Goal: Task Accomplishment & Management: Manage account settings

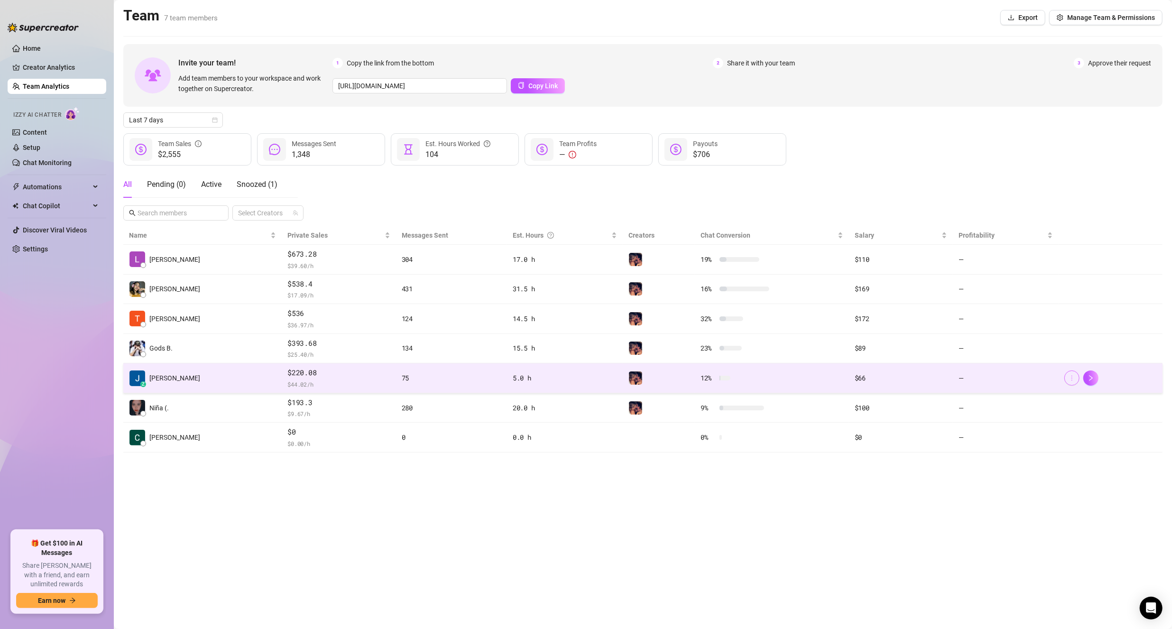
click at [1069, 377] on icon "more" at bounding box center [1072, 378] width 7 height 7
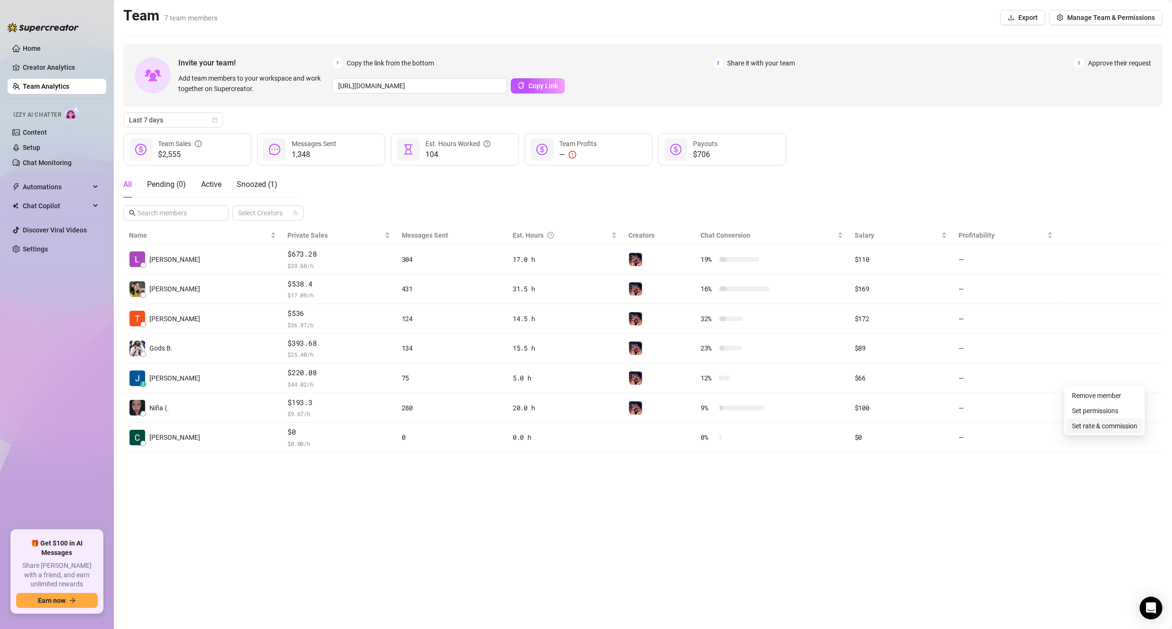
click at [1102, 424] on link "Set rate & commission" at bounding box center [1104, 426] width 65 height 8
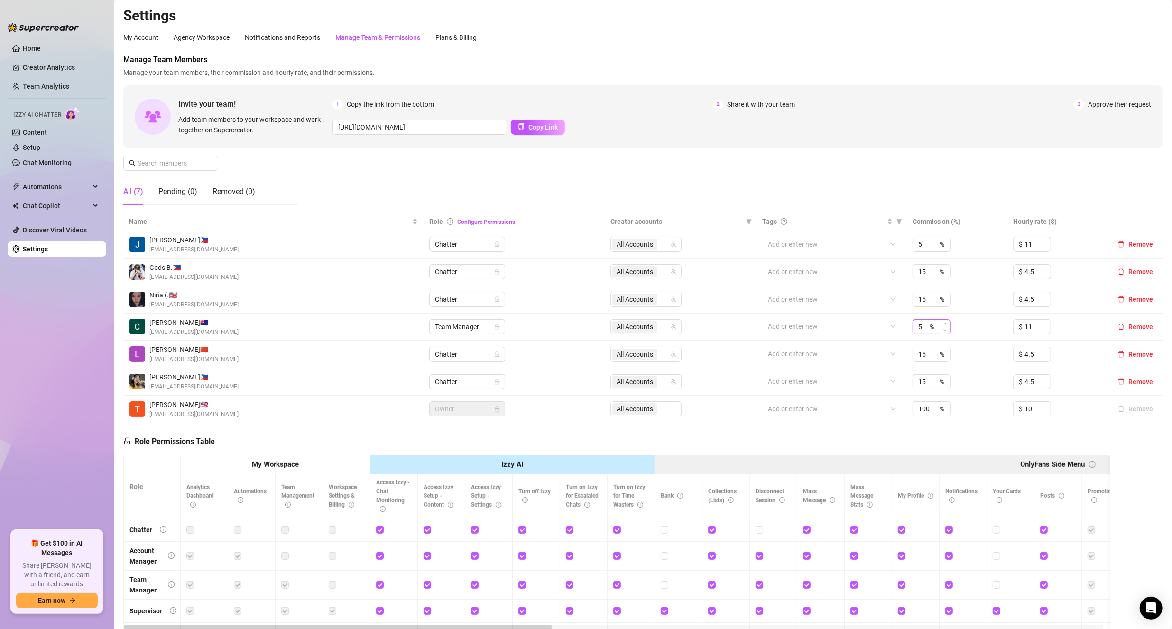
click at [926, 325] on div "5 %" at bounding box center [931, 326] width 38 height 15
type input "0"
click at [976, 358] on td "15 %" at bounding box center [957, 355] width 101 height 28
click at [1024, 238] on input "11" at bounding box center [1037, 244] width 26 height 14
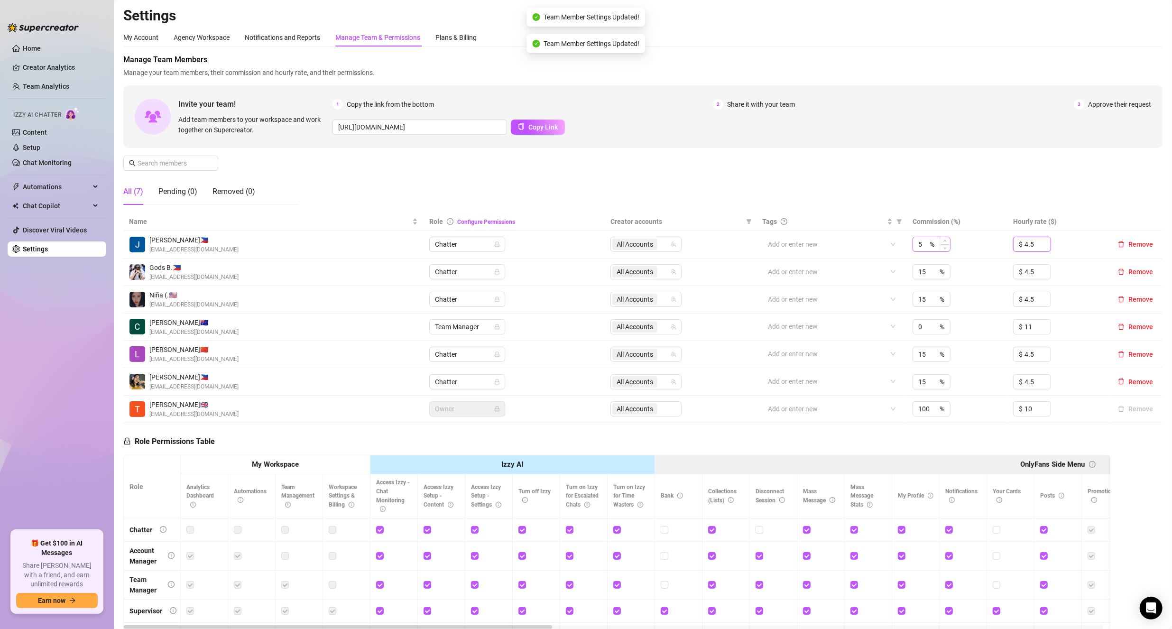
type input "4.5"
click at [920, 240] on input "5" at bounding box center [922, 244] width 9 height 14
type input "15"
click at [1021, 169] on div "Manage Team Members Manage your team members, their commission and hourly rate,…" at bounding box center [642, 133] width 1039 height 158
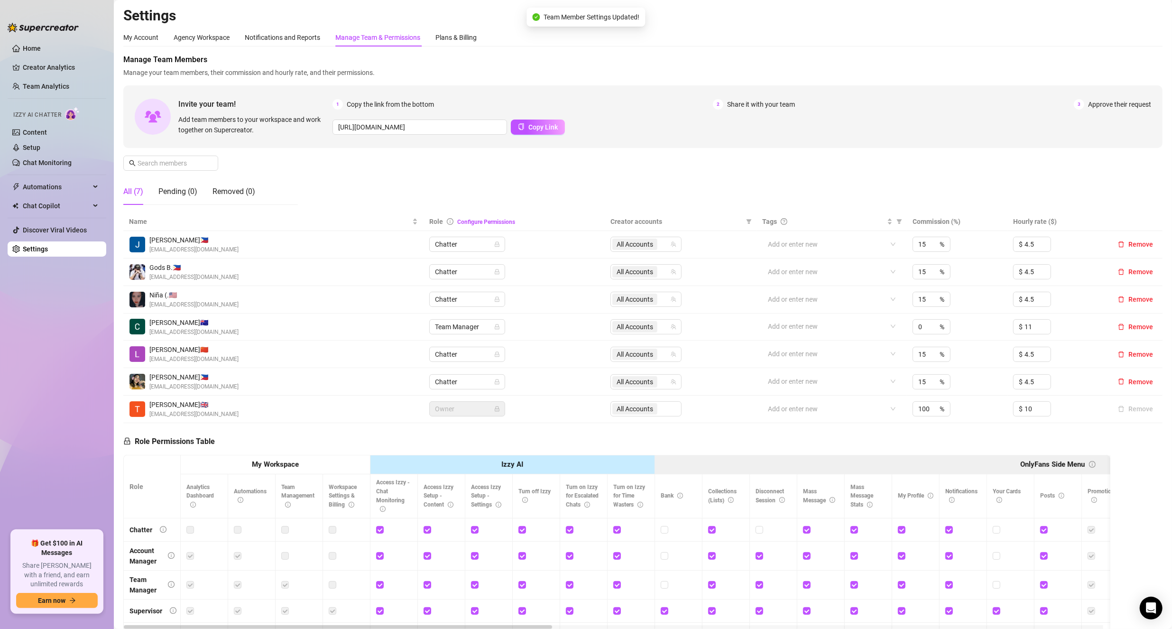
drag, startPoint x: 379, startPoint y: 212, endPoint x: 428, endPoint y: 201, distance: 49.5
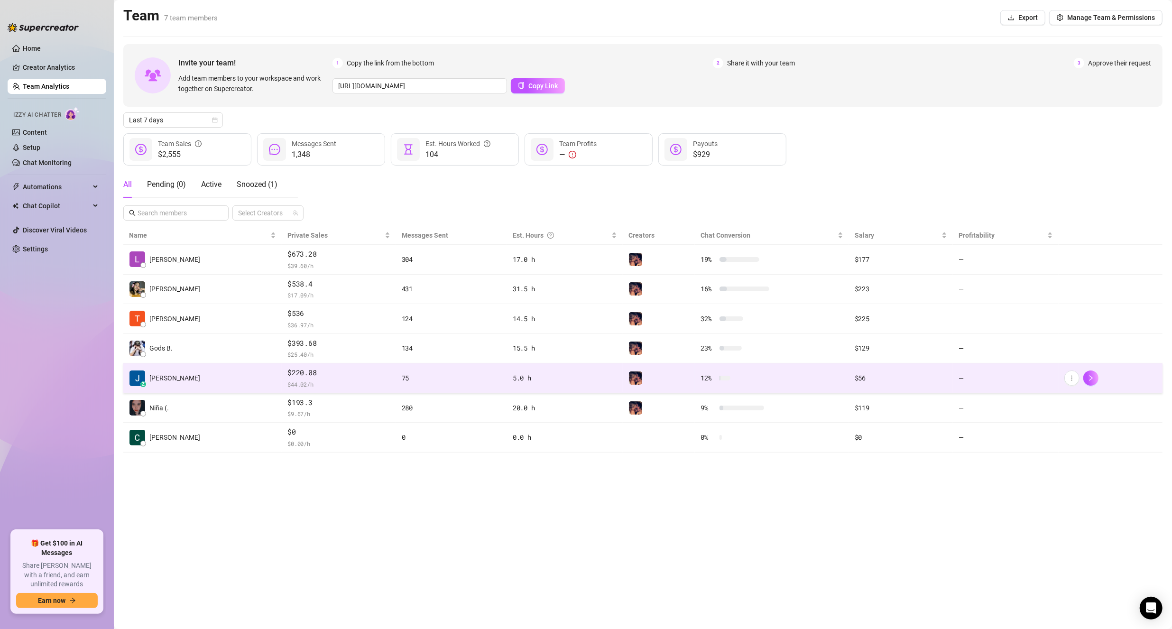
click at [176, 374] on td "z Jepoy J." at bounding box center [202, 378] width 158 height 30
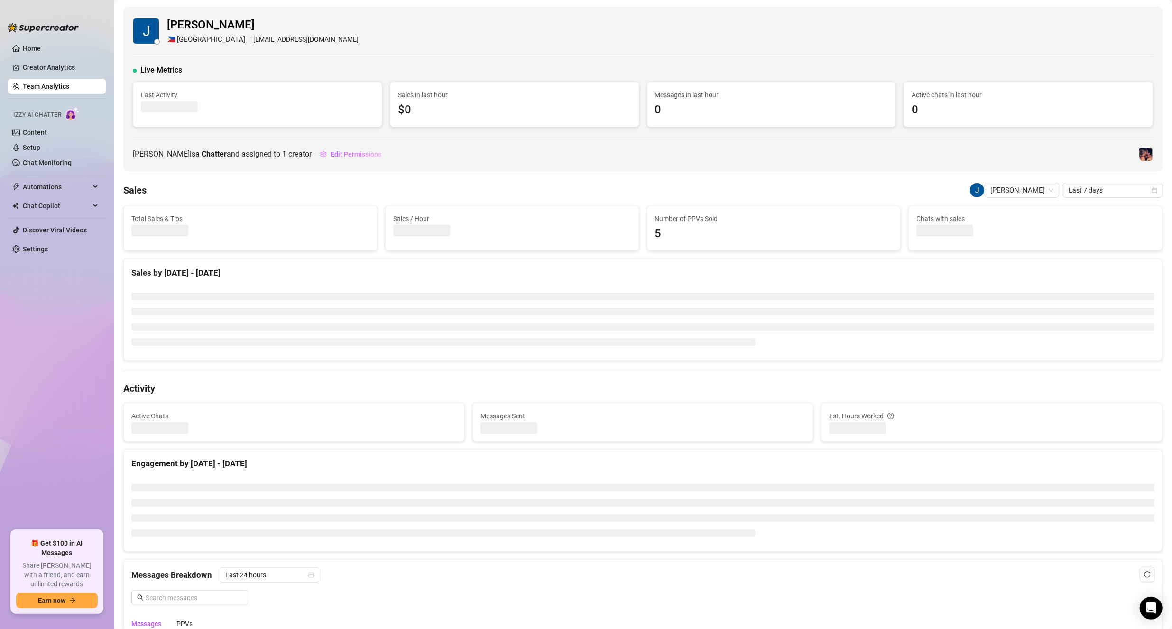
click at [1108, 191] on span "Last 7 days" at bounding box center [1113, 190] width 88 height 14
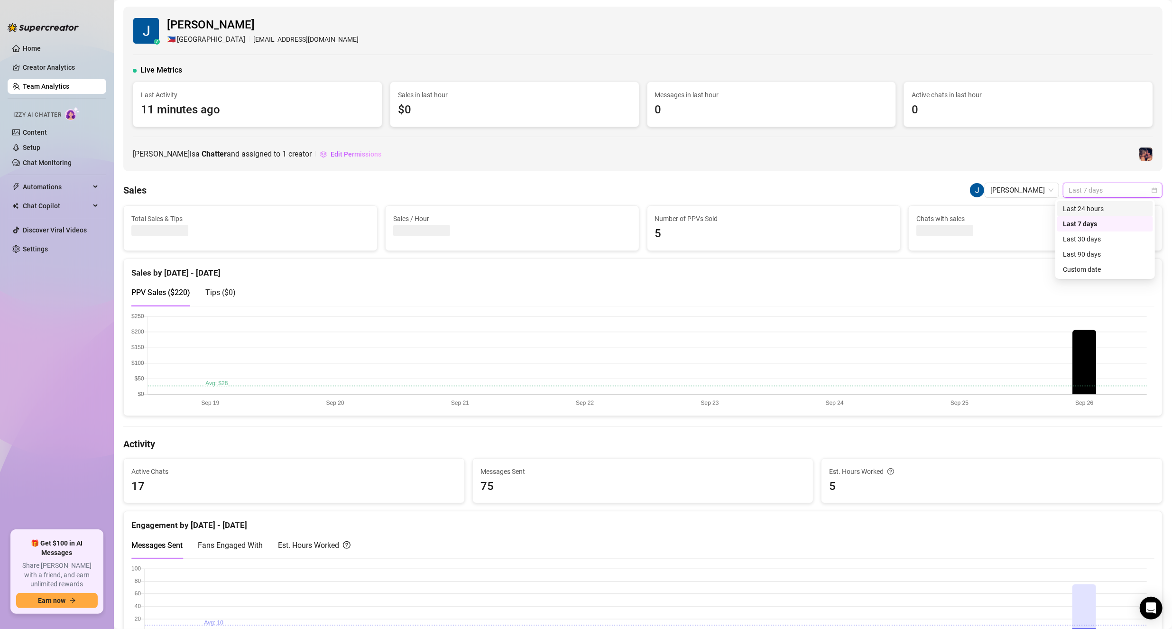
click at [1097, 204] on div "Last 24 hours" at bounding box center [1105, 208] width 84 height 10
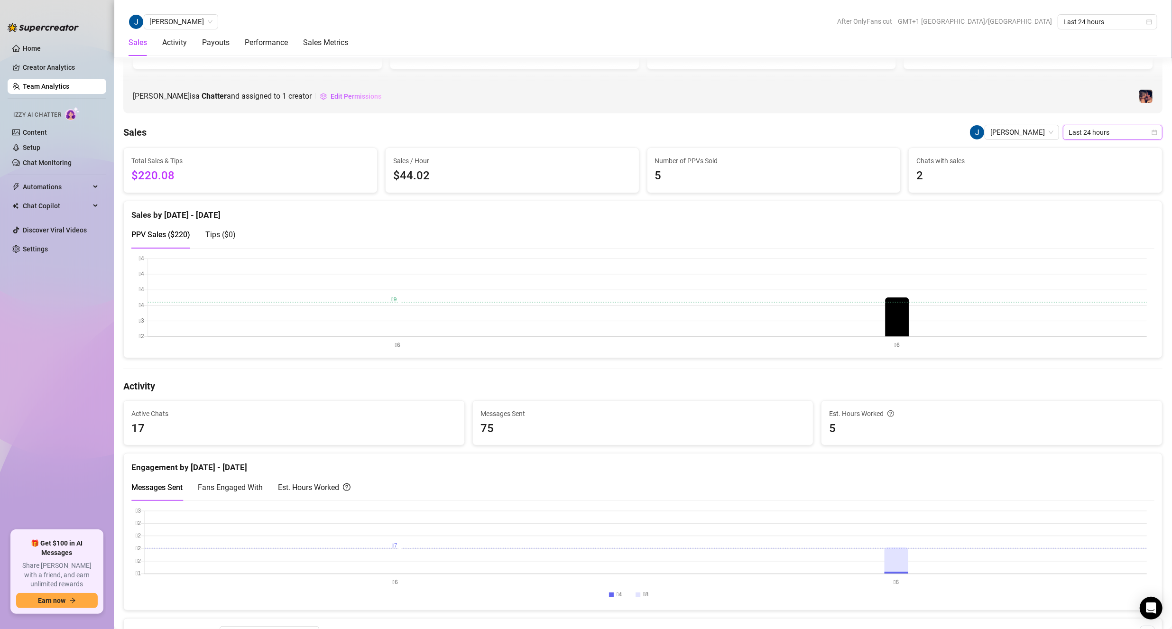
scroll to position [190, 0]
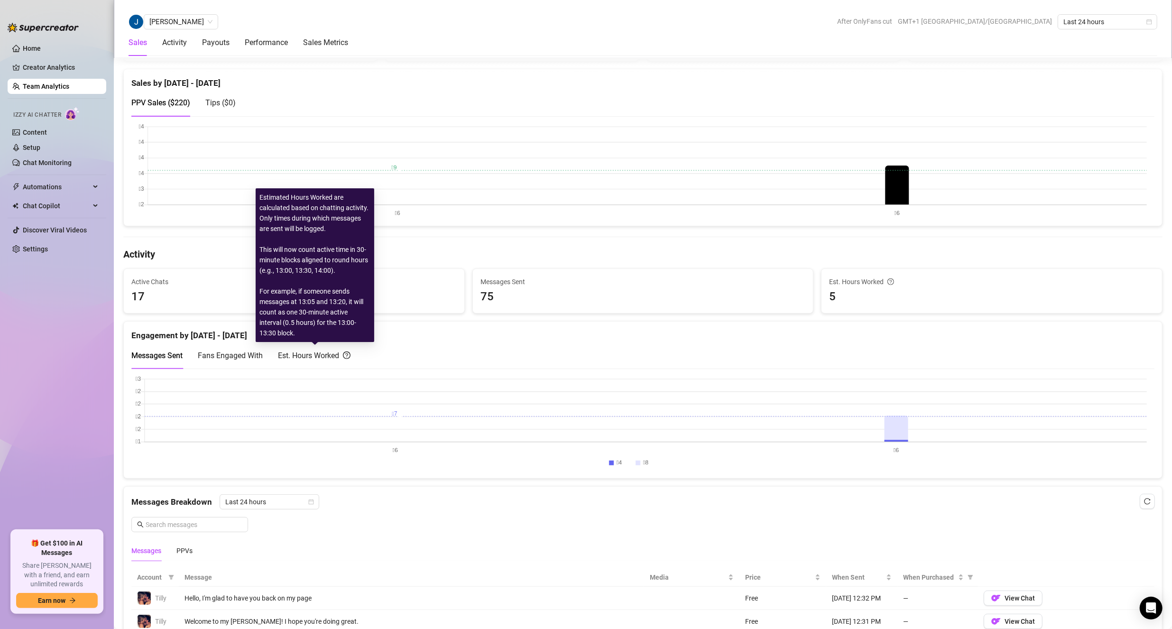
click at [321, 352] on div "Est. Hours Worked" at bounding box center [314, 356] width 73 height 12
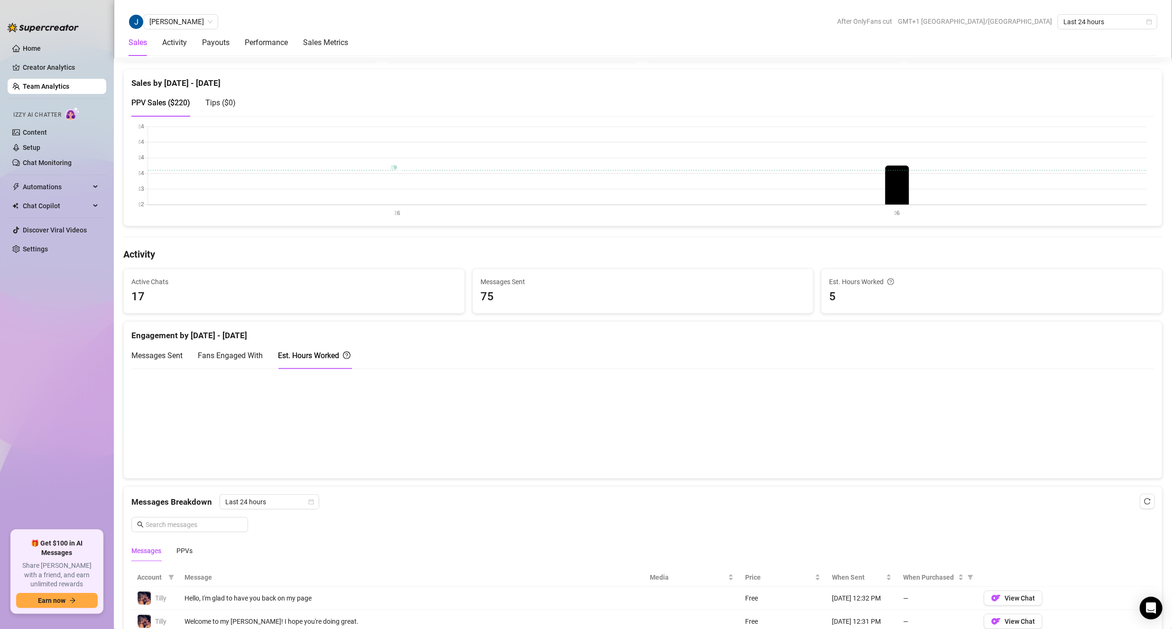
click at [224, 353] on span "Fans Engaged With" at bounding box center [230, 355] width 65 height 9
click at [177, 352] on span "Messages Sent" at bounding box center [156, 355] width 51 height 9
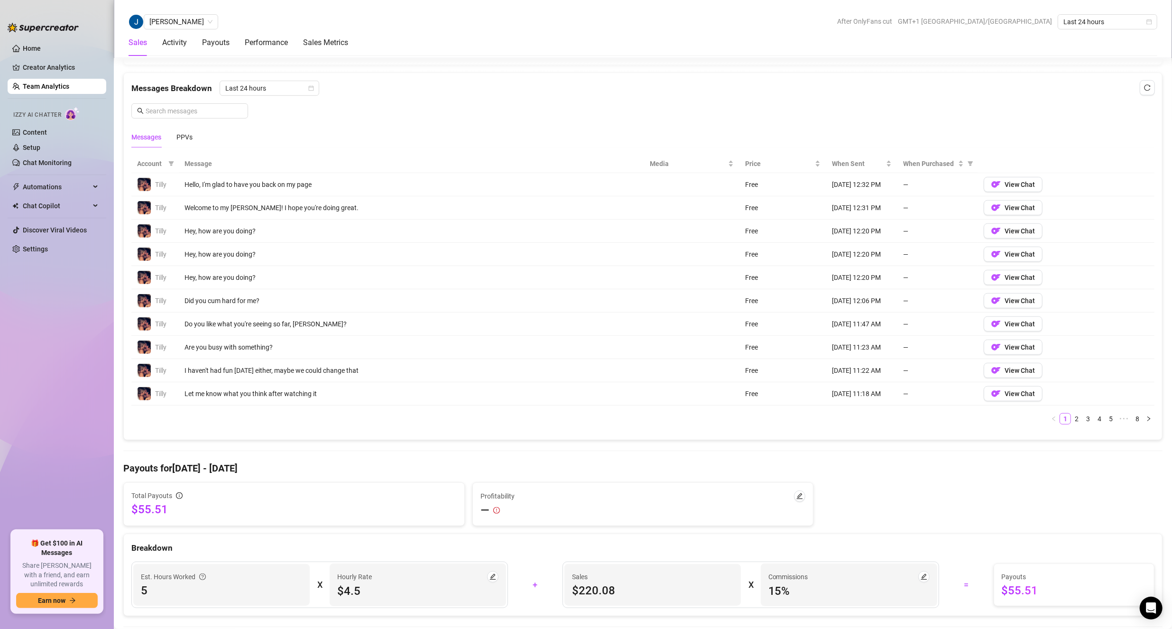
scroll to position [664, 0]
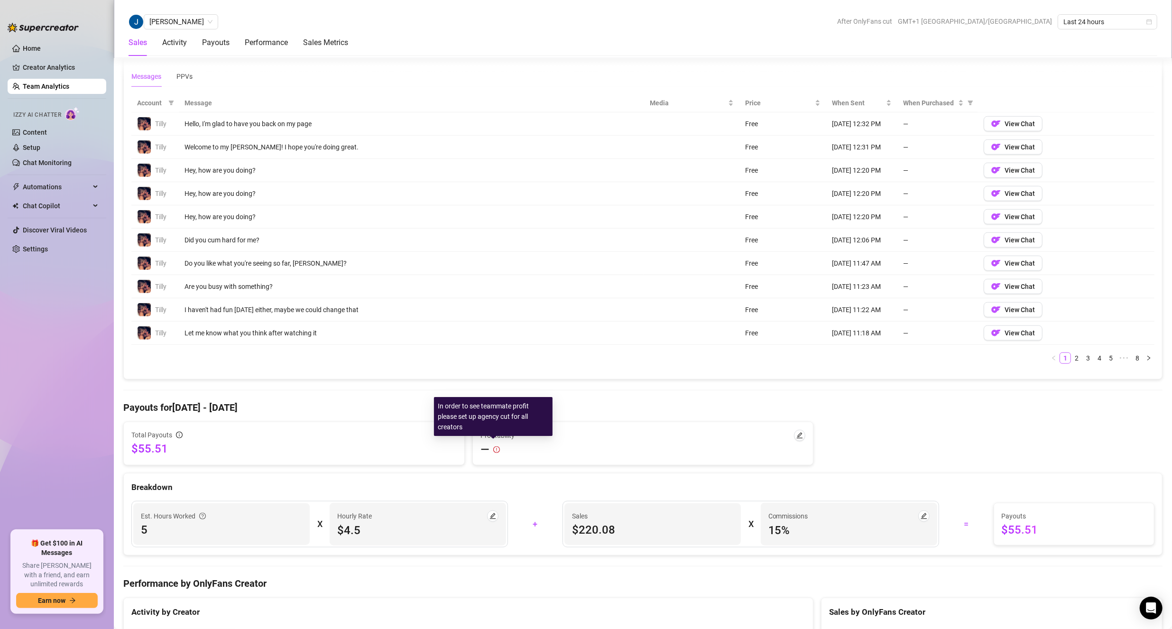
click at [493, 446] on icon "exclamation-circle" at bounding box center [496, 449] width 7 height 7
click at [796, 432] on icon "edit" at bounding box center [799, 435] width 7 height 7
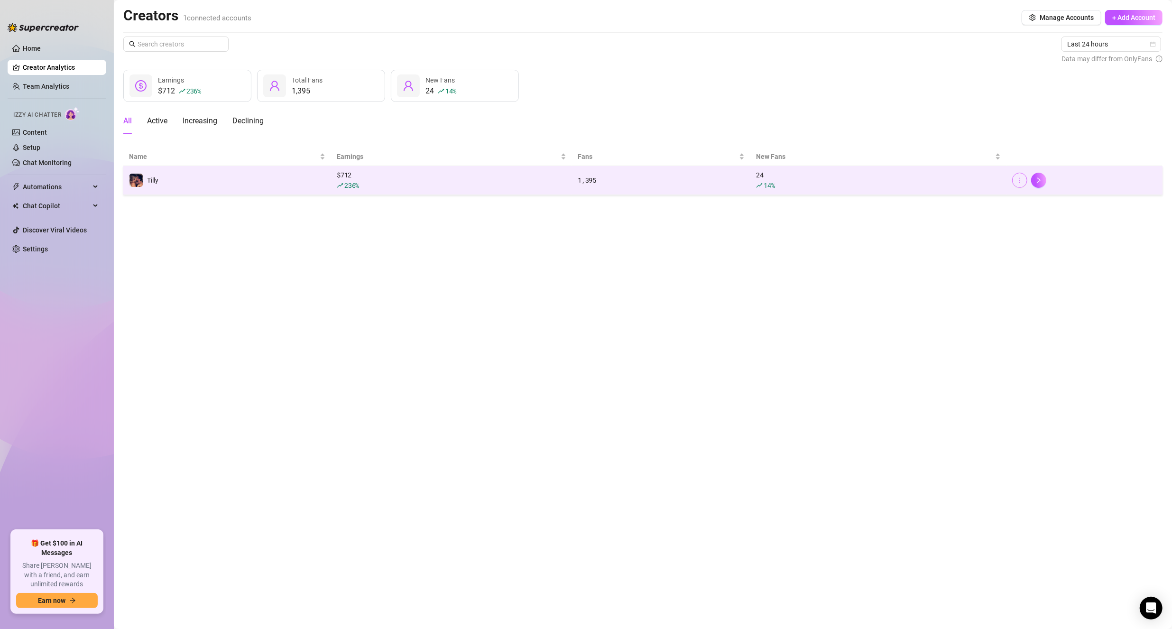
click at [1023, 182] on button "button" at bounding box center [1019, 180] width 15 height 15
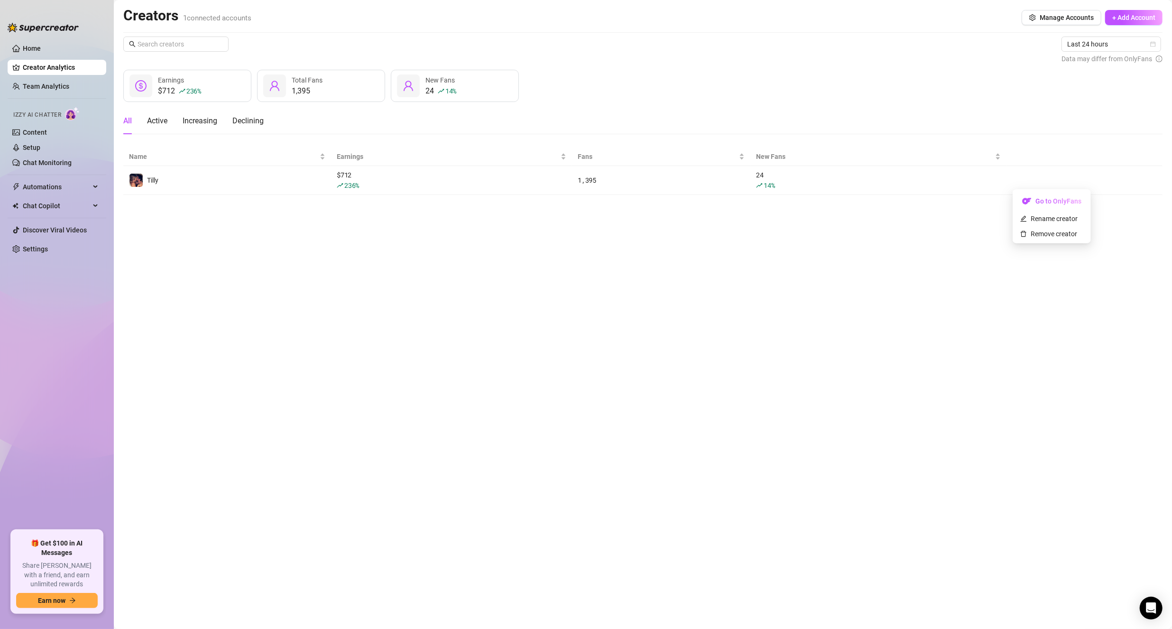
click at [1008, 155] on th at bounding box center [1084, 156] width 156 height 18
click at [1025, 159] on th at bounding box center [1084, 156] width 156 height 18
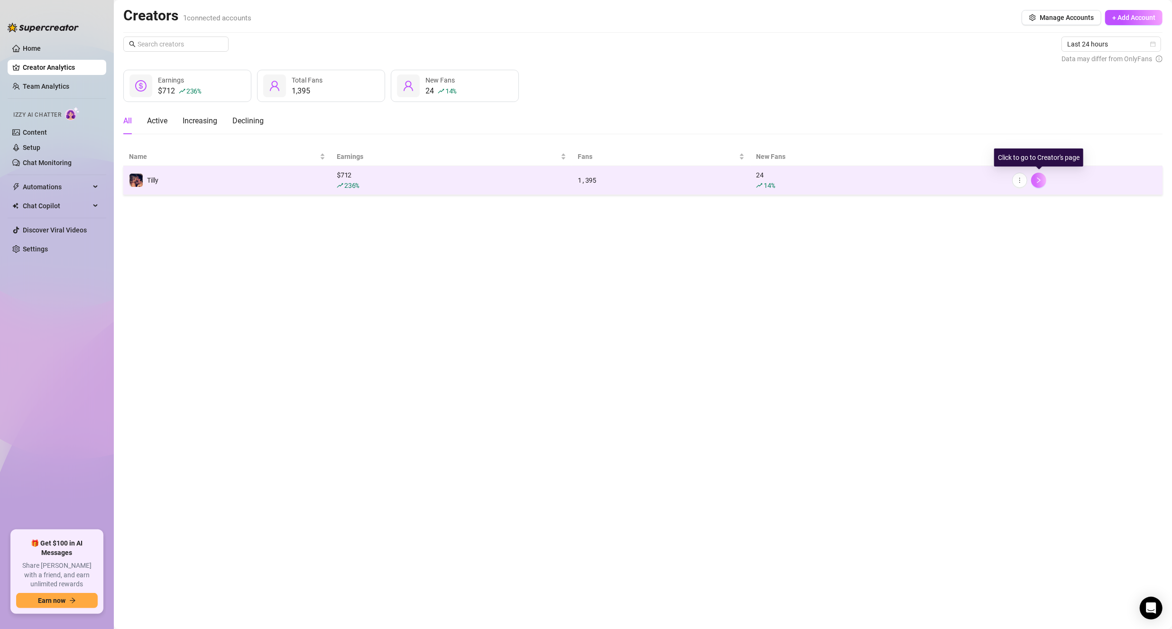
click at [1046, 181] on button "button" at bounding box center [1038, 180] width 15 height 15
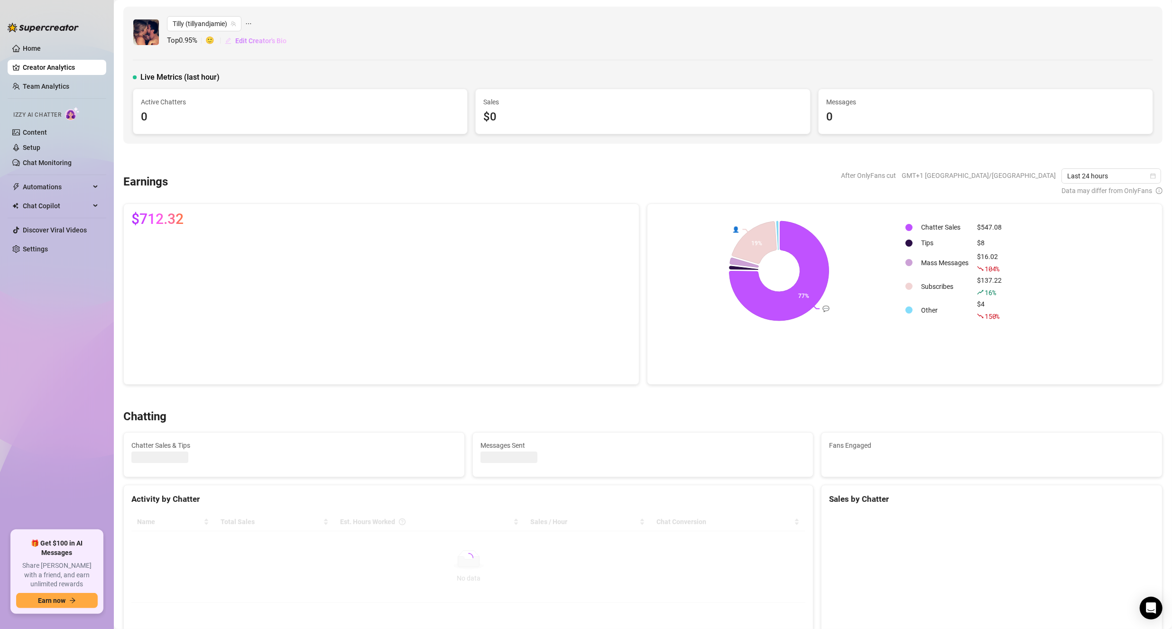
click at [252, 39] on span "Edit Creator's Bio" at bounding box center [260, 41] width 51 height 8
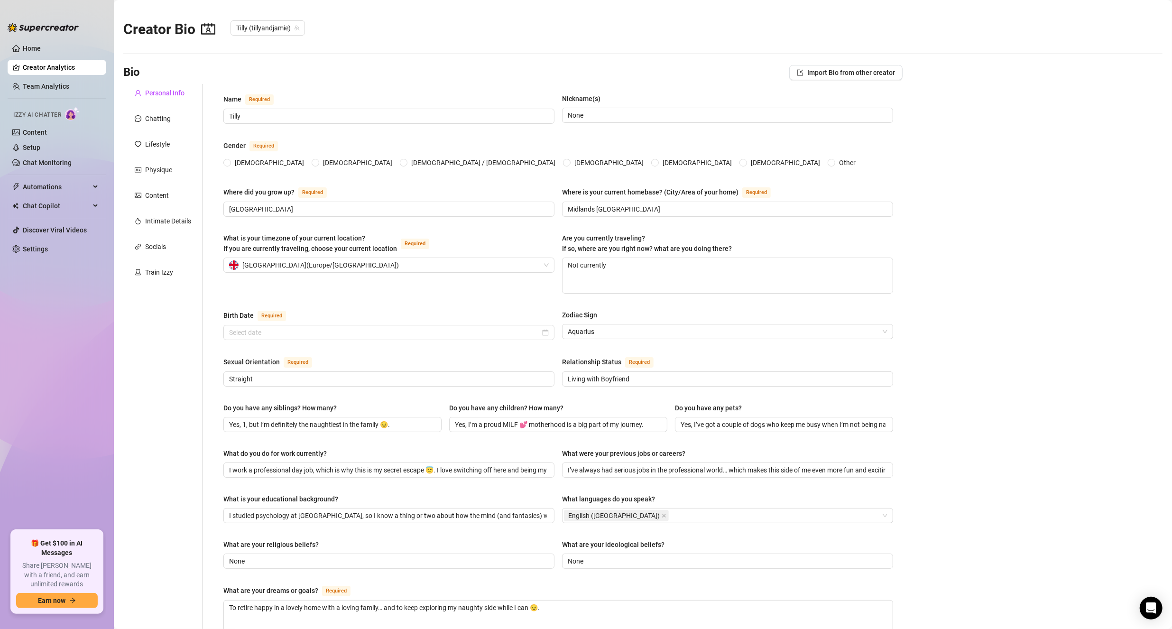
radio input "true"
type input "[DATE]"
click at [48, 248] on link "Settings" at bounding box center [35, 249] width 25 height 8
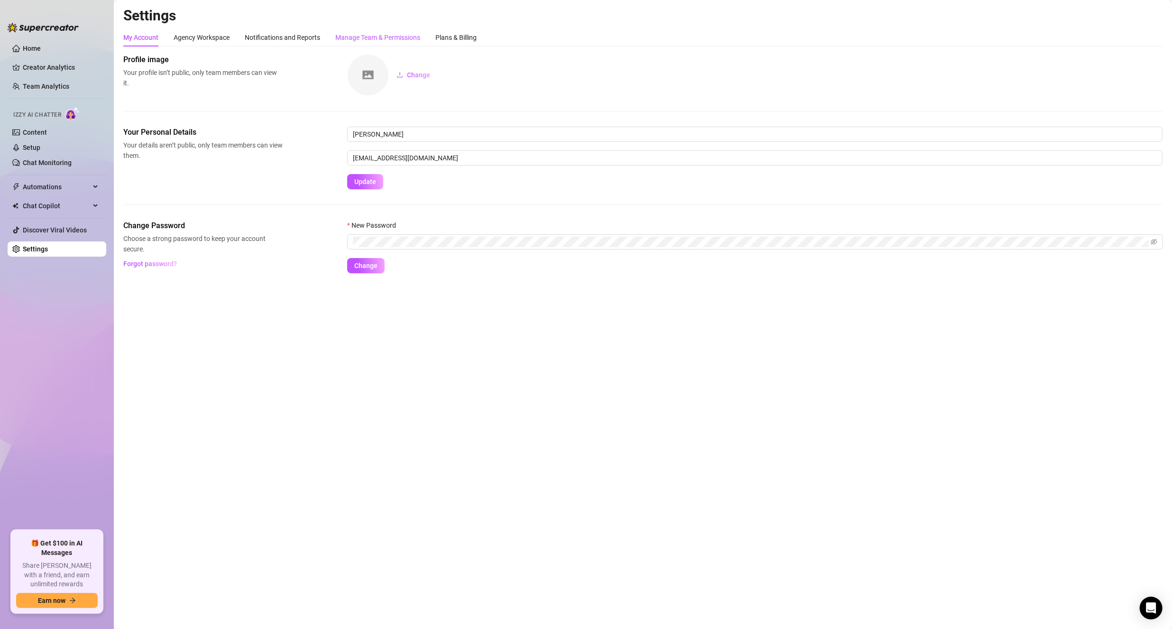
click at [369, 34] on div "Manage Team & Permissions" at bounding box center [377, 37] width 85 height 10
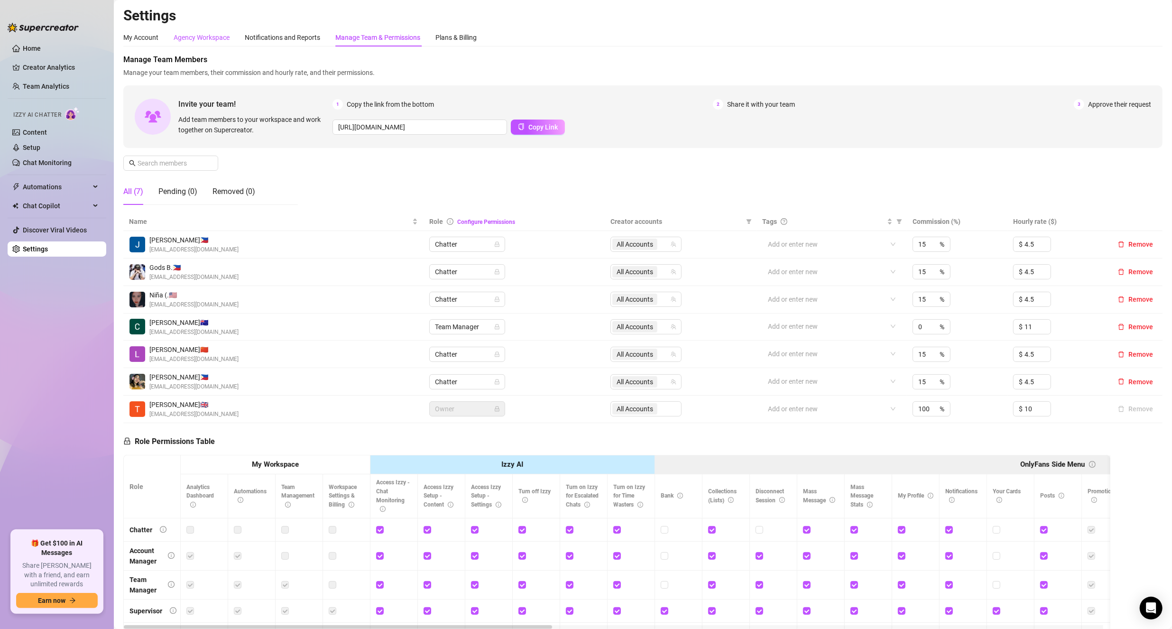
click at [203, 40] on div "Agency Workspace" at bounding box center [202, 37] width 56 height 10
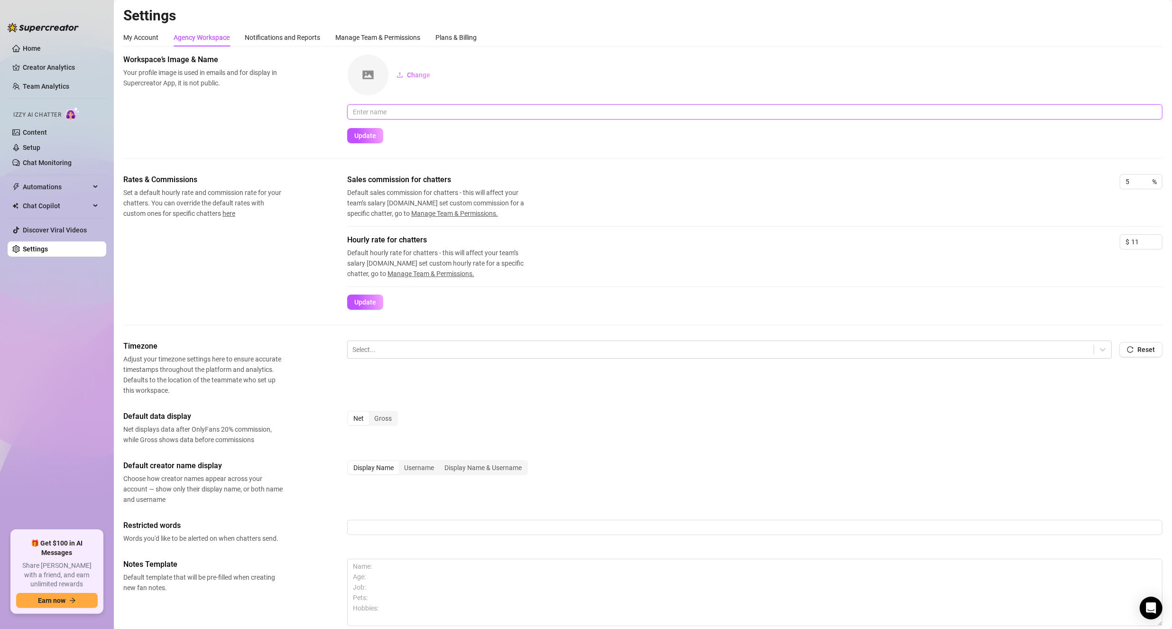
click at [388, 108] on input "text" at bounding box center [754, 111] width 815 height 15
type input "Tilly"
click at [355, 134] on span "Update" at bounding box center [365, 136] width 22 height 8
drag, startPoint x: 1135, startPoint y: 183, endPoint x: 1069, endPoint y: 188, distance: 65.7
click at [1069, 188] on div "Sales commission for chatters Default sales commission for chatters - this will…" at bounding box center [754, 196] width 815 height 45
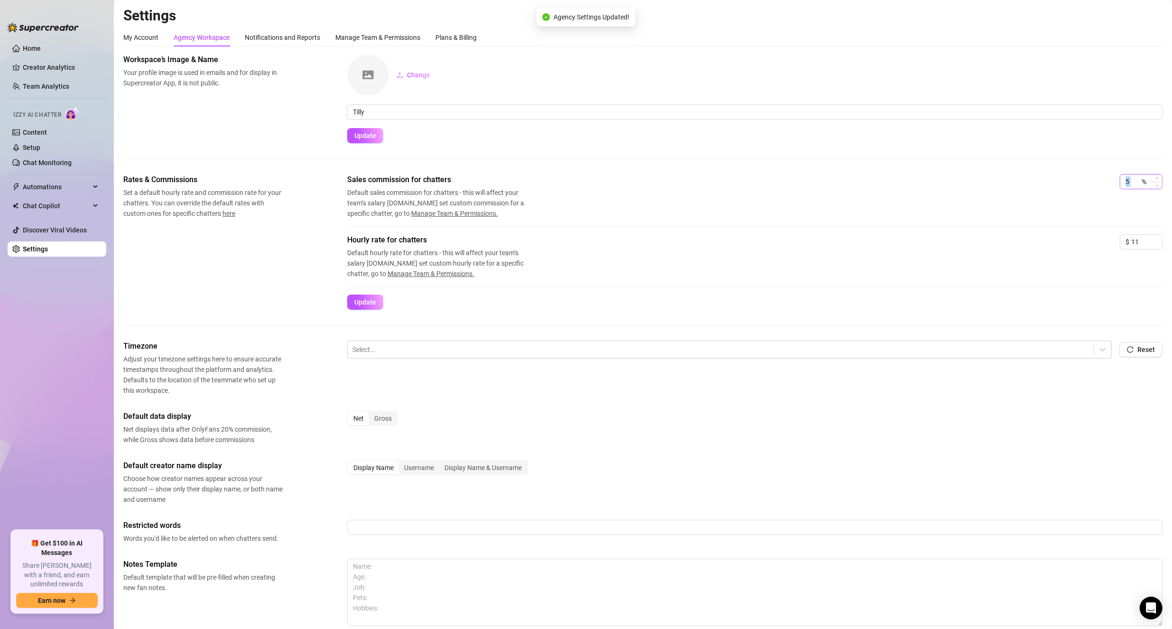
click at [1127, 181] on input "5" at bounding box center [1132, 182] width 14 height 14
click at [1152, 175] on span "Increase Value" at bounding box center [1157, 179] width 10 height 9
click at [1152, 176] on span "Increase Value" at bounding box center [1157, 179] width 10 height 9
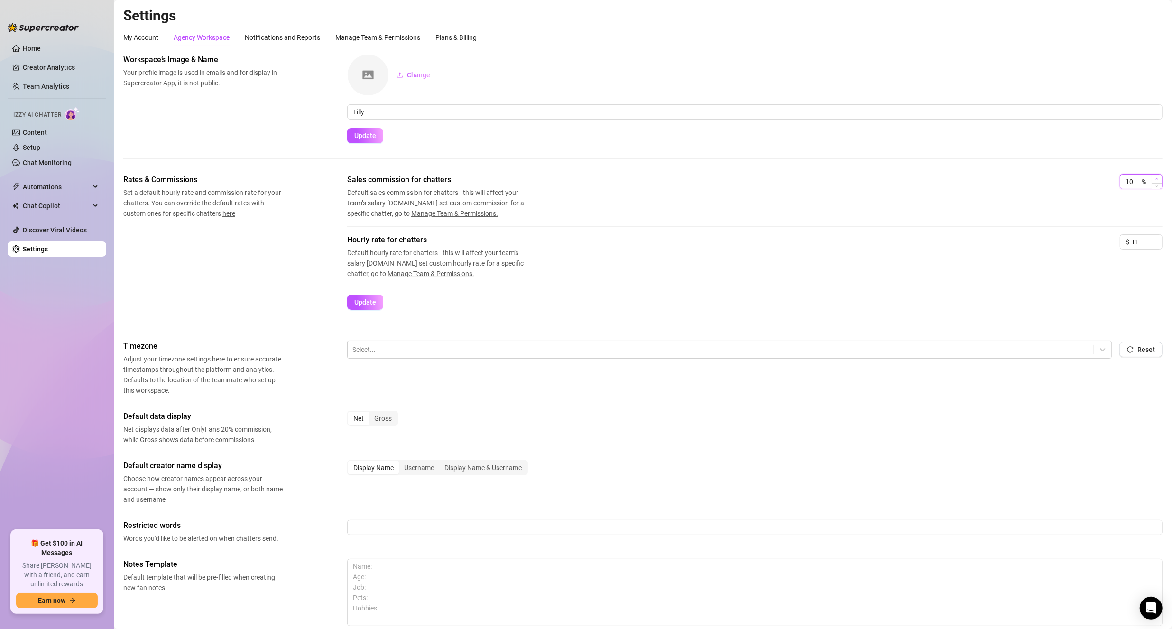
click at [1152, 176] on span "Increase Value" at bounding box center [1157, 179] width 10 height 9
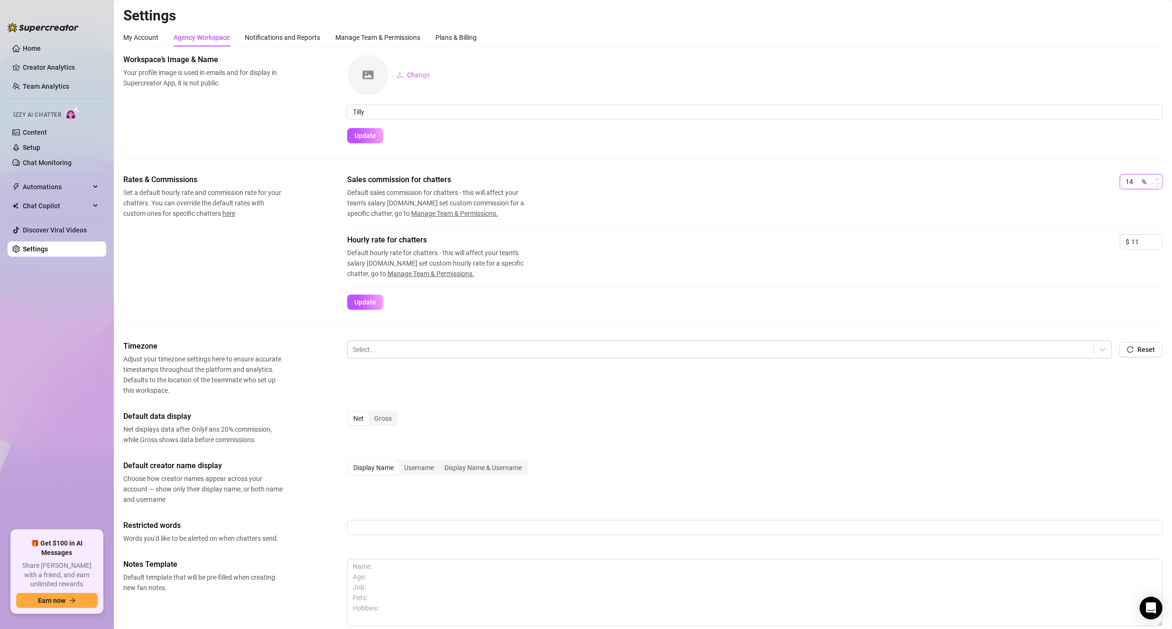
type input "15"
click at [1152, 176] on span "Increase Value" at bounding box center [1157, 179] width 10 height 9
click at [1152, 244] on span "Decrease Value" at bounding box center [1157, 245] width 10 height 7
drag, startPoint x: 1131, startPoint y: 241, endPoint x: 1116, endPoint y: 242, distance: 14.3
click at [1120, 242] on div "$ 10" at bounding box center [1141, 241] width 43 height 15
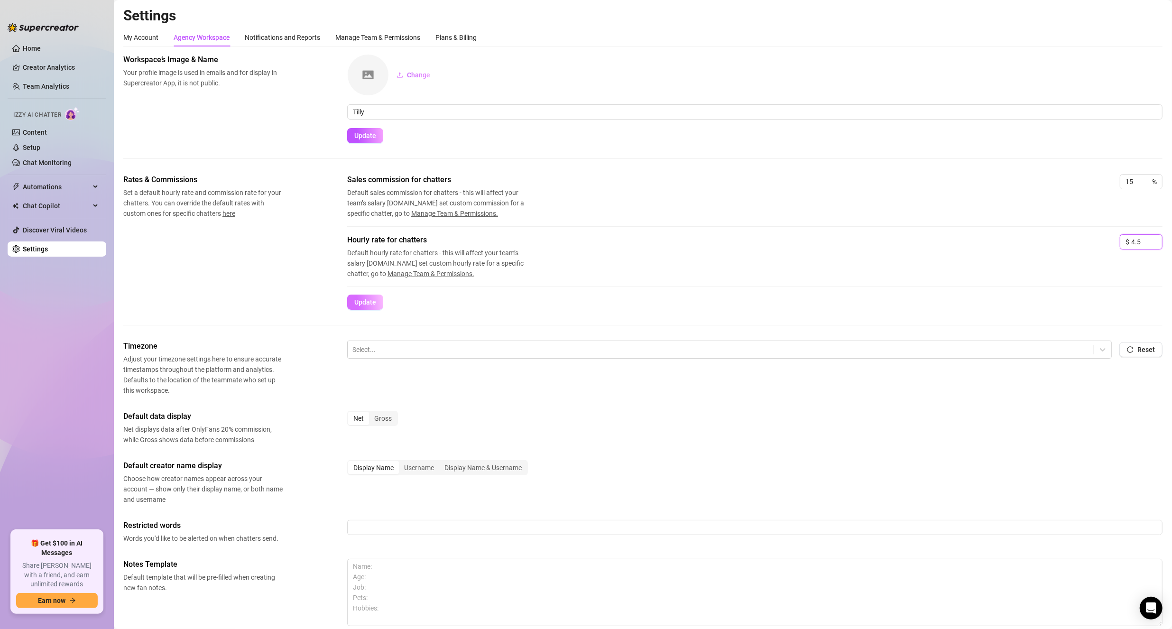
type input "4.5"
click at [367, 301] on span "Update" at bounding box center [365, 302] width 22 height 8
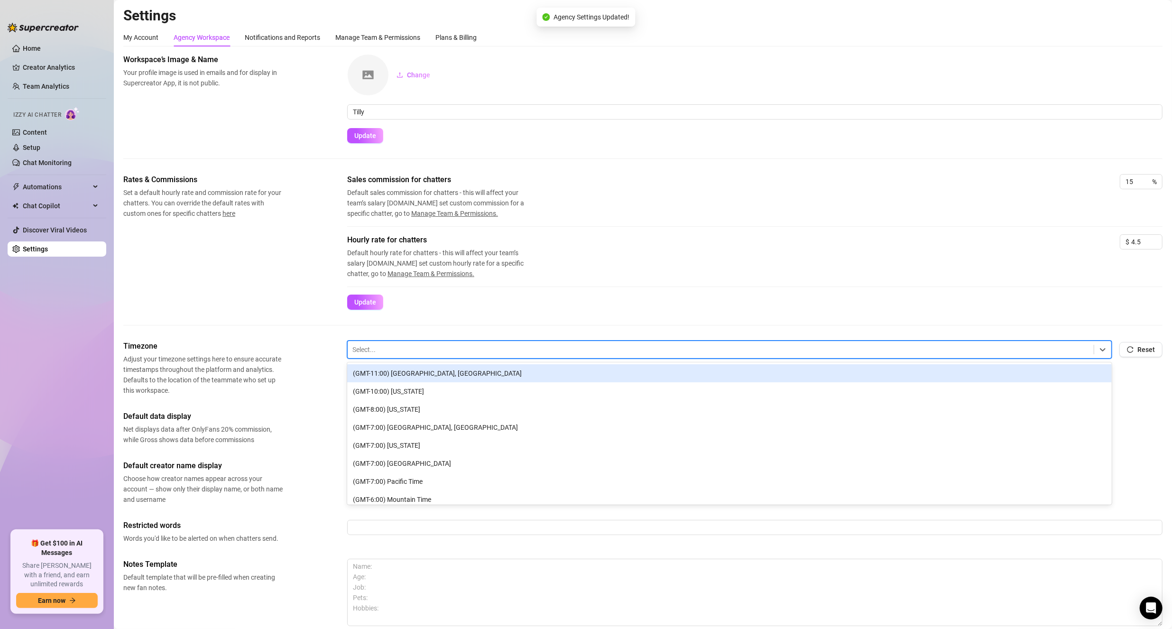
click at [420, 351] on div at bounding box center [720, 349] width 737 height 12
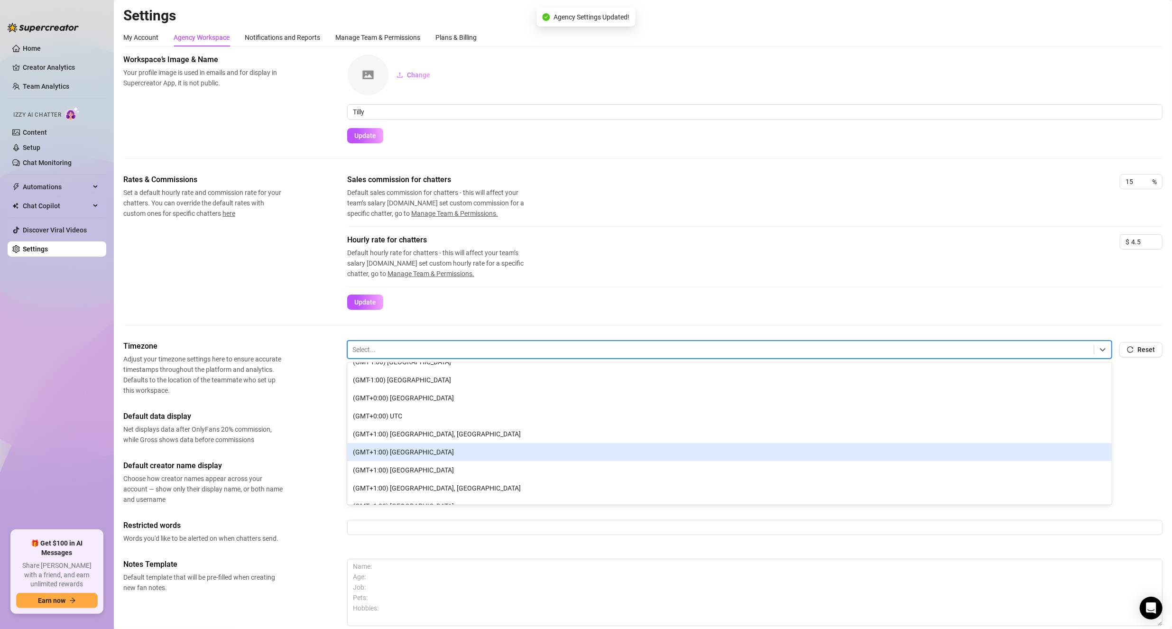
scroll to position [379, 0]
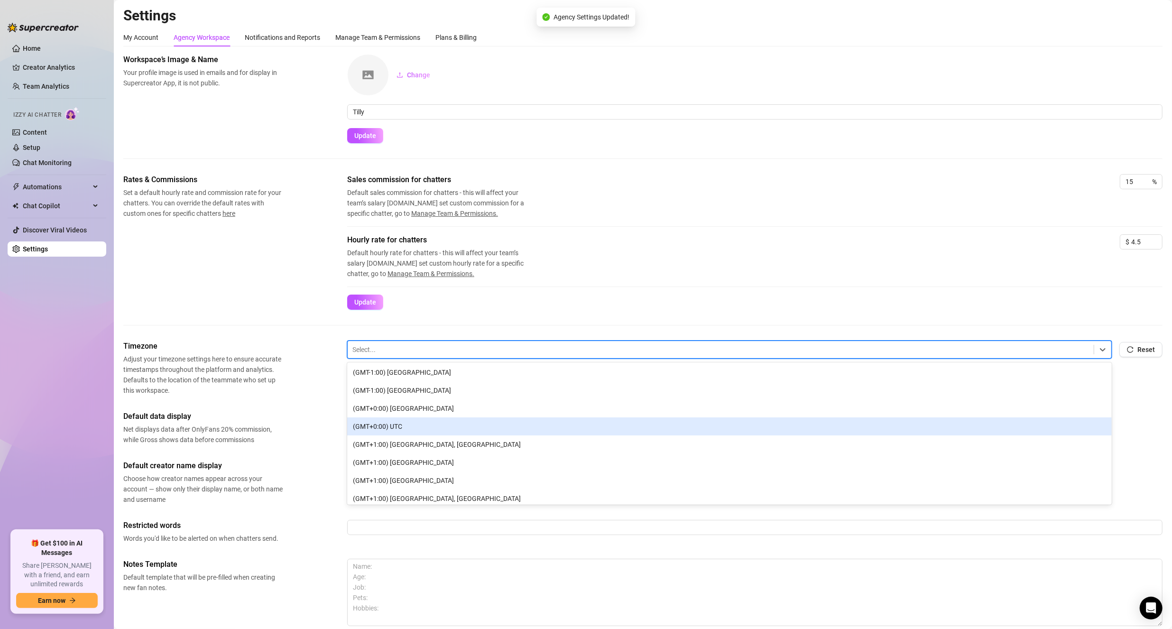
click at [404, 424] on div "(GMT+0:00) UTC" at bounding box center [729, 426] width 765 height 18
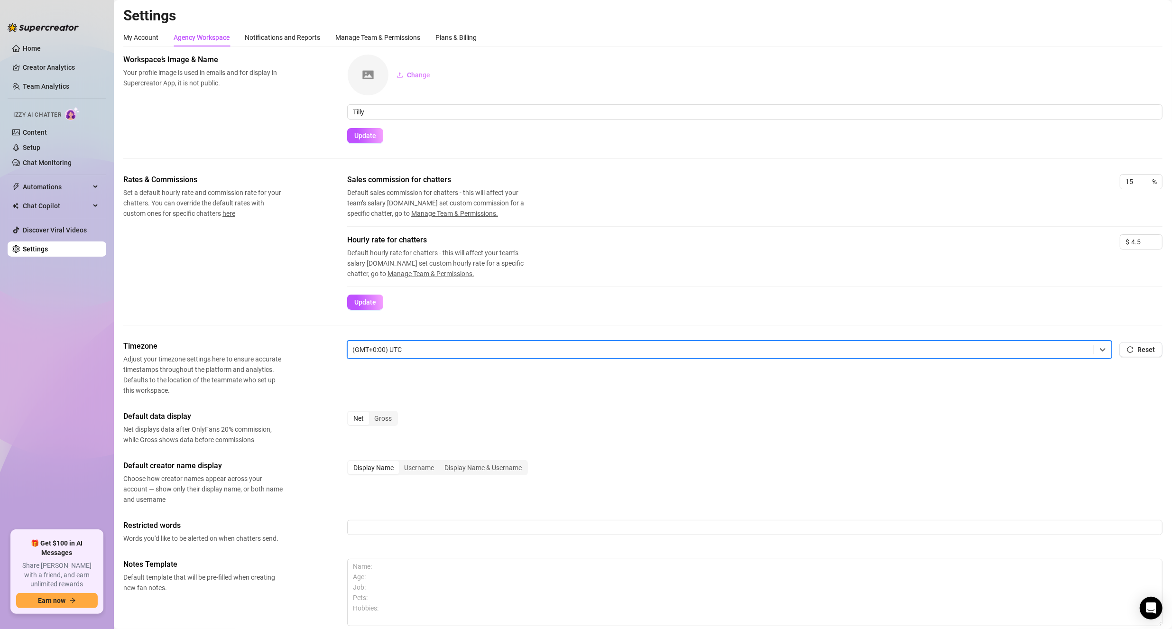
click at [311, 387] on div "Timezone Adjust your timezone settings here to ensure accurate timestamps throu…" at bounding box center [642, 368] width 1039 height 55
click at [359, 416] on div "Net" at bounding box center [358, 418] width 21 height 13
click at [350, 413] on input "Net" at bounding box center [350, 413] width 0 height 0
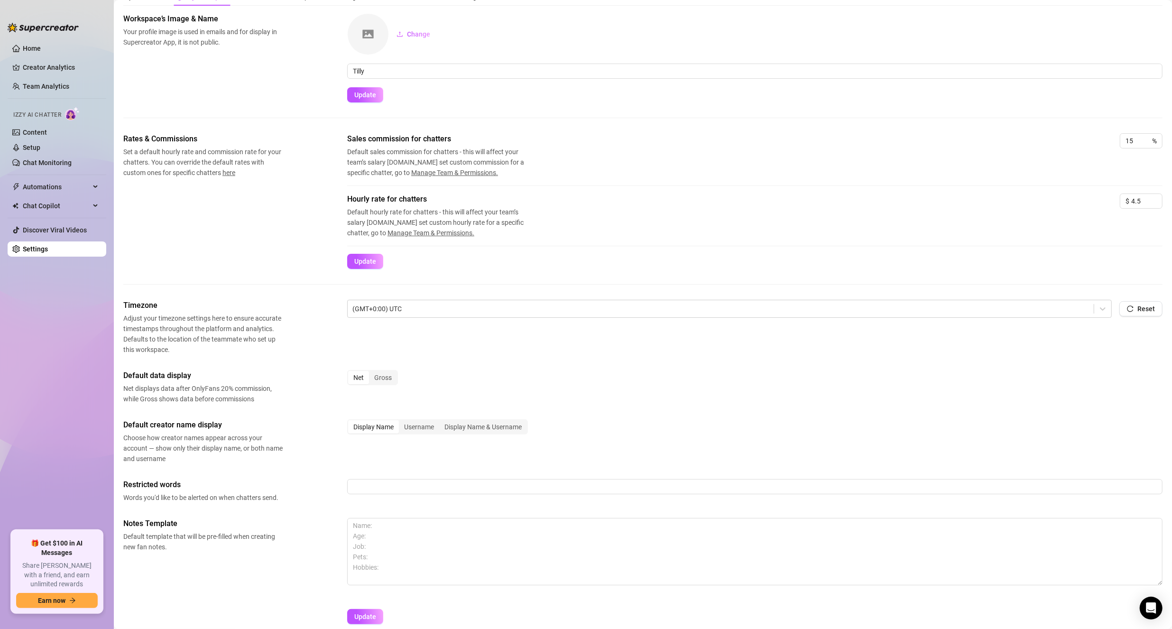
scroll to position [83, 0]
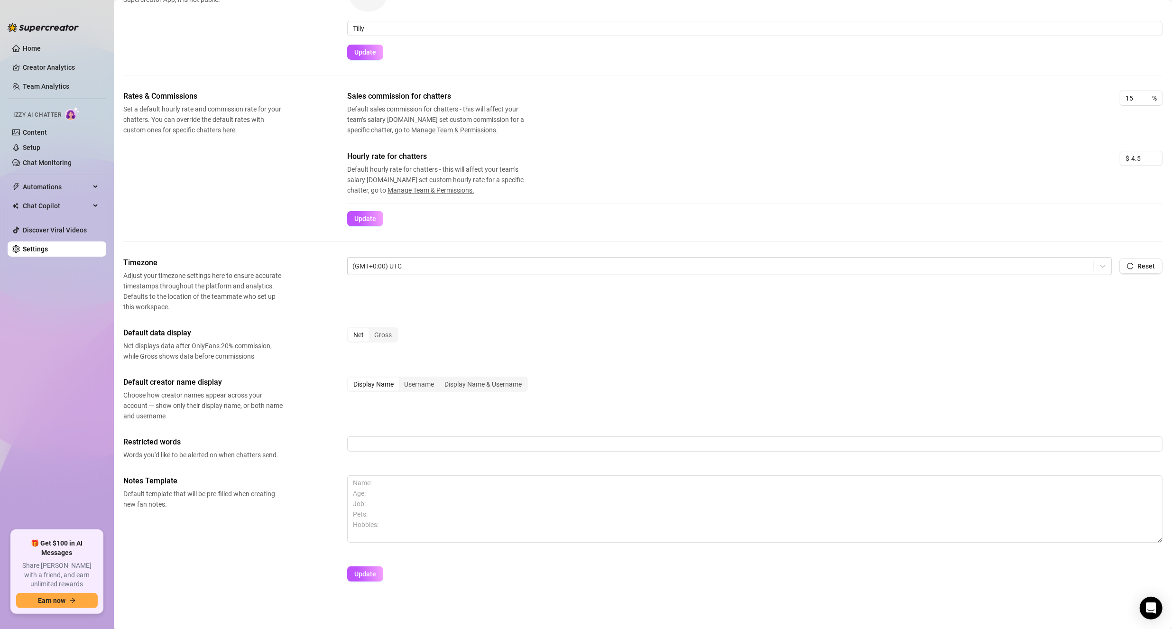
click at [360, 418] on div "Default creator name display Choose how creator names appear across your accoun…" at bounding box center [642, 399] width 1039 height 45
click at [372, 570] on span "Update" at bounding box center [365, 574] width 22 height 8
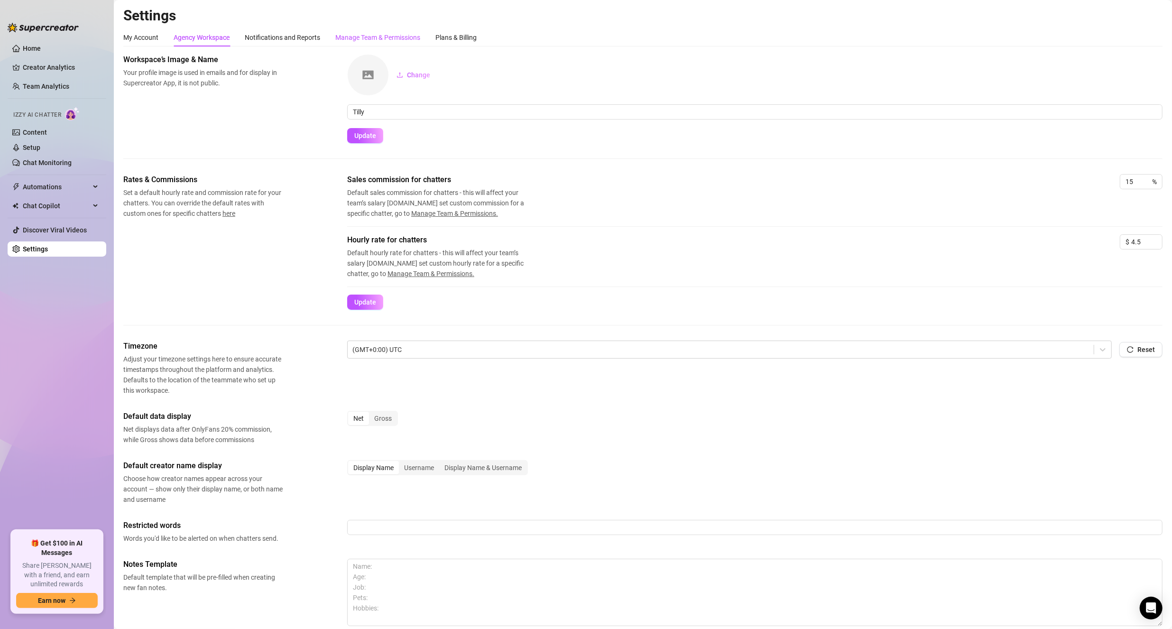
click at [344, 37] on div "Manage Team & Permissions" at bounding box center [377, 37] width 85 height 10
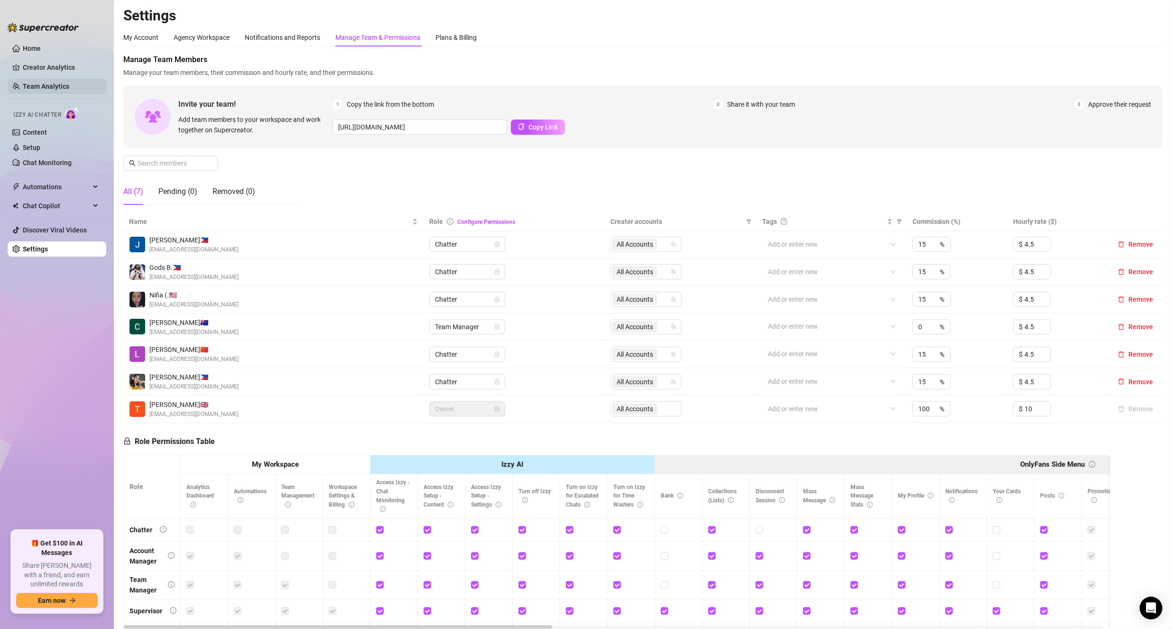
click at [46, 84] on link "Team Analytics" at bounding box center [46, 87] width 46 height 8
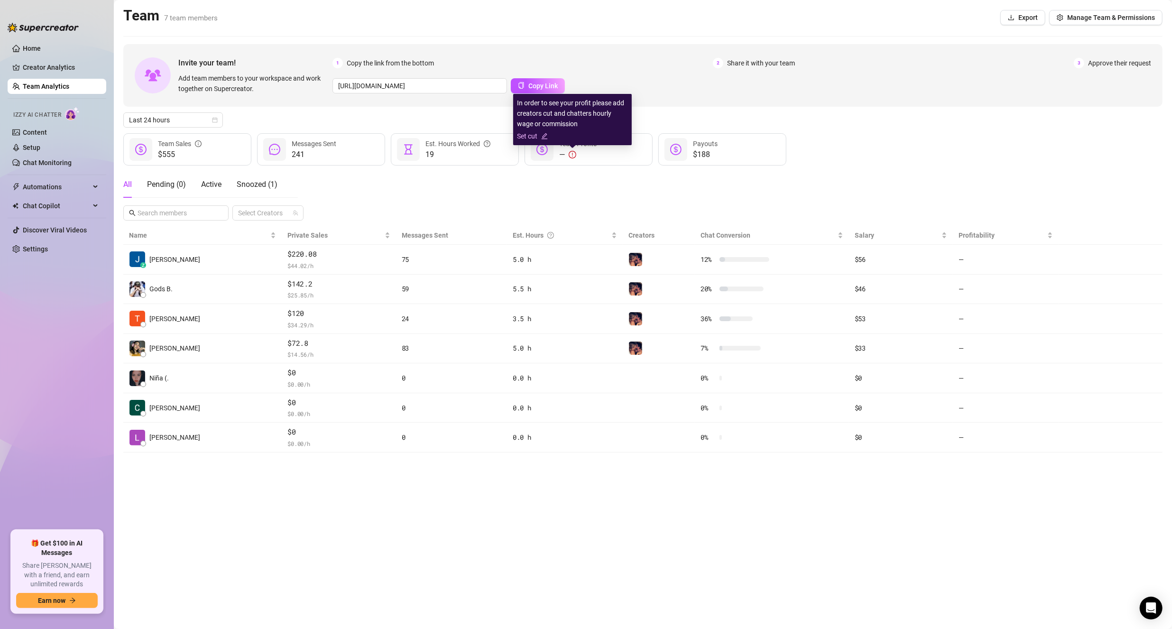
click at [535, 137] on link "Set cut" at bounding box center [572, 136] width 111 height 10
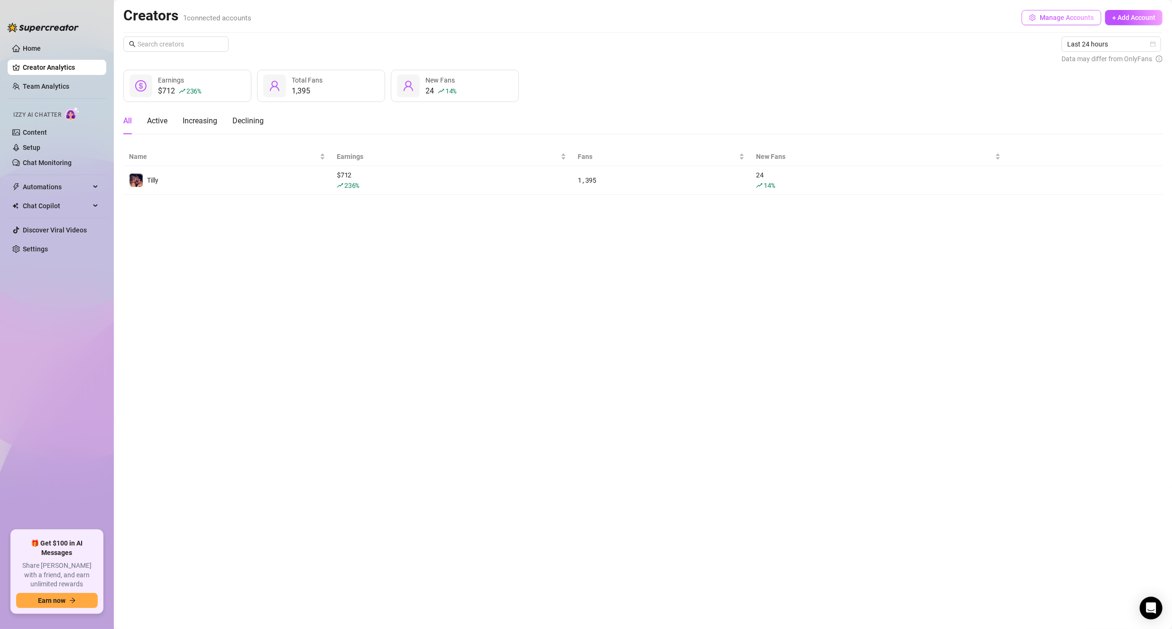
click at [1069, 22] on button "Manage Accounts" at bounding box center [1062, 17] width 80 height 15
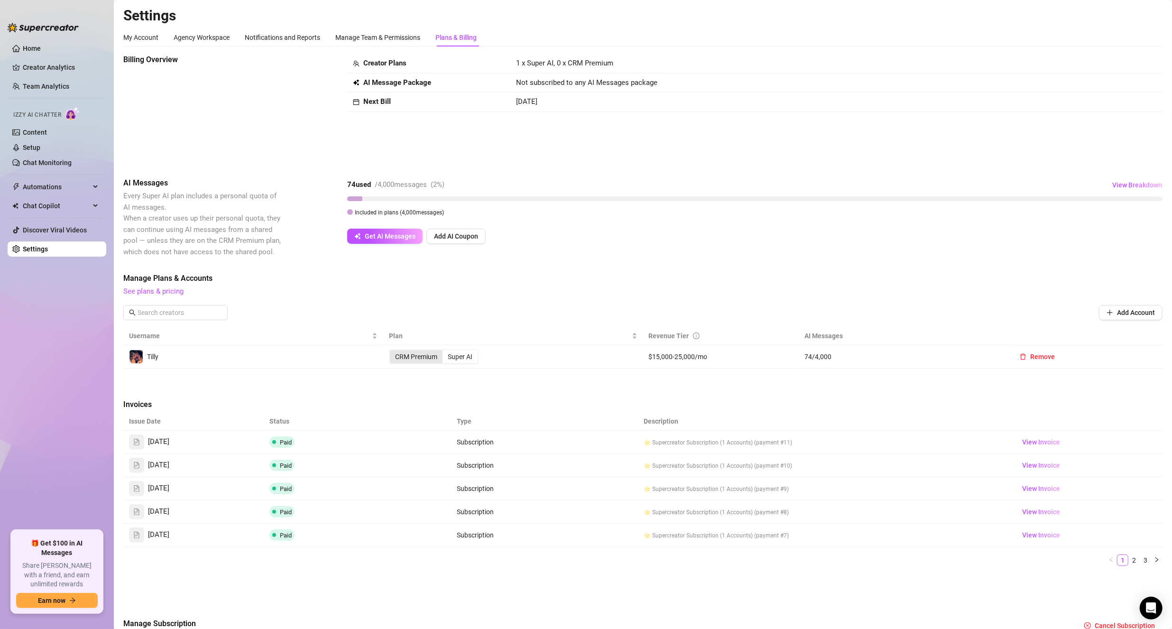
click at [413, 359] on div "CRM Premium" at bounding box center [416, 356] width 53 height 13
click at [392, 351] on input "CRM Premium" at bounding box center [392, 351] width 0 height 0
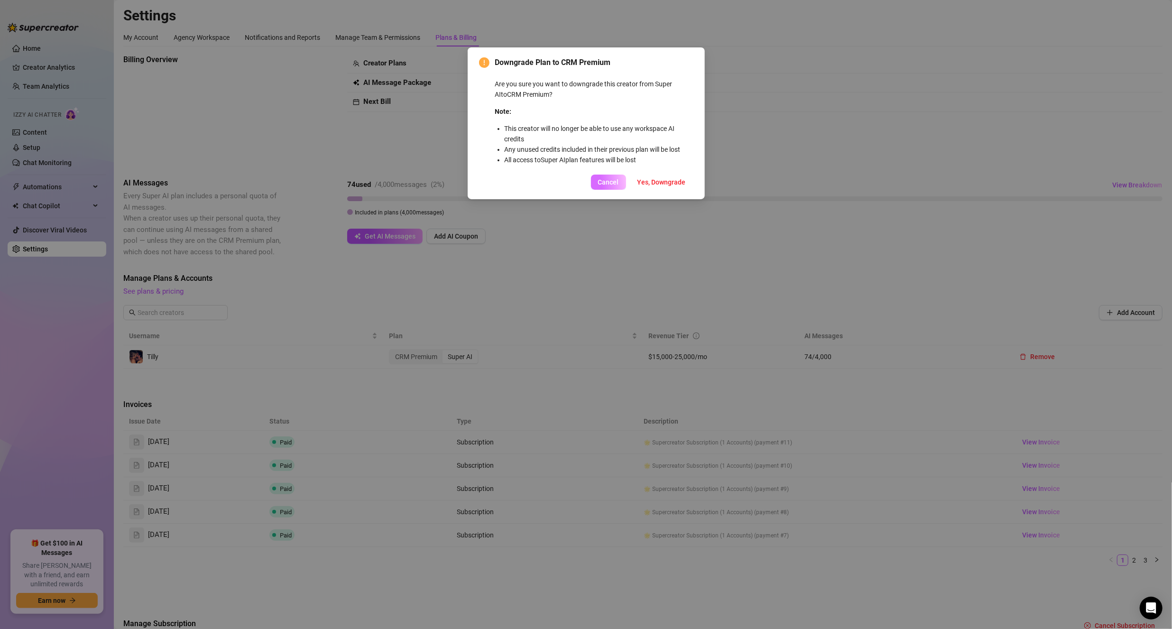
click at [614, 182] on span "Cancel" at bounding box center [608, 182] width 21 height 8
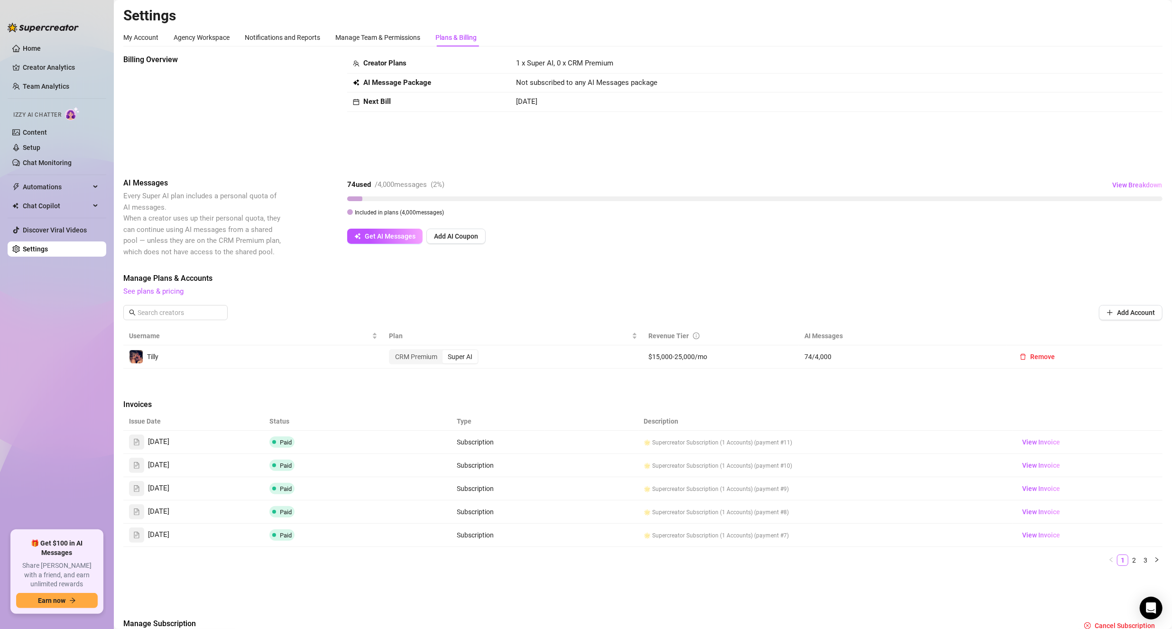
click at [467, 359] on div "Super AI" at bounding box center [459, 356] width 35 height 13
click at [445, 351] on input "Super AI" at bounding box center [445, 351] width 0 height 0
click at [387, 41] on div "Manage Team & Permissions" at bounding box center [377, 37] width 85 height 10
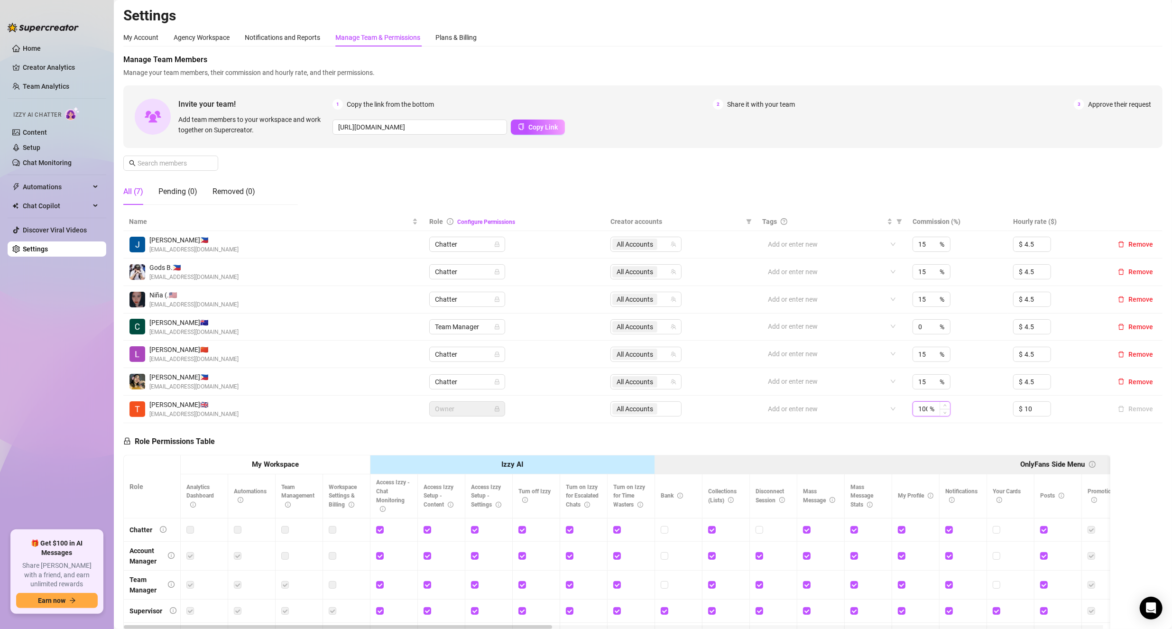
click at [920, 409] on input "100" at bounding box center [922, 409] width 9 height 14
click at [874, 424] on div "Role Permissions Table Role My Workspace Izzy AI OnlyFans Side Menu OnlyFans Ch…" at bounding box center [616, 559] width 987 height 273
click at [180, 39] on div "Agency Workspace" at bounding box center [202, 37] width 56 height 10
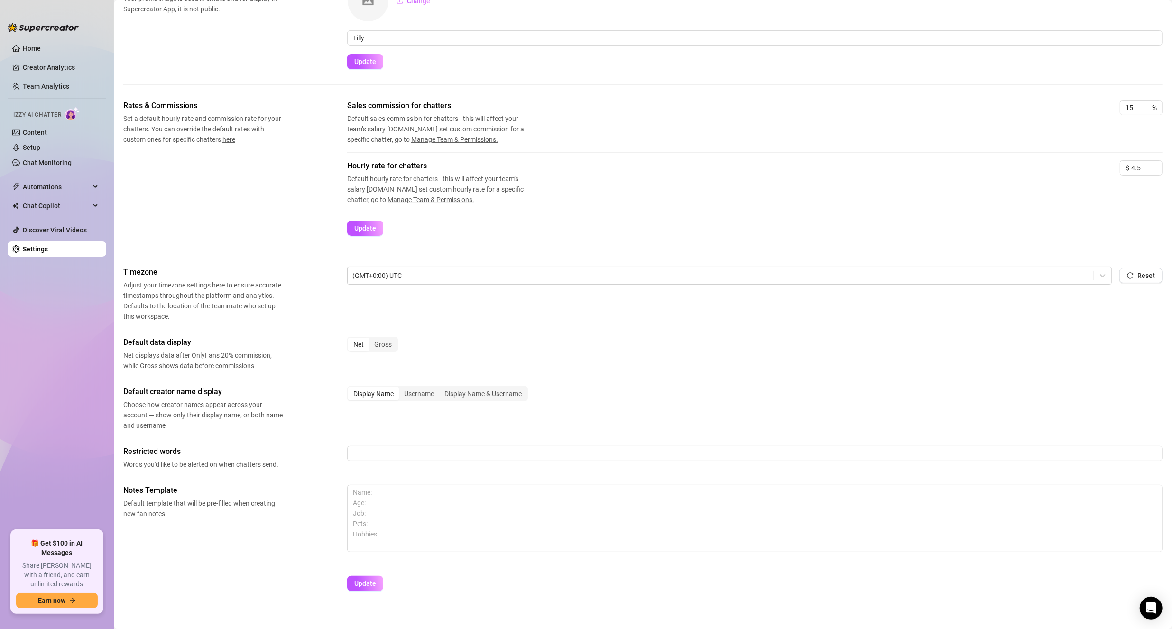
scroll to position [83, 0]
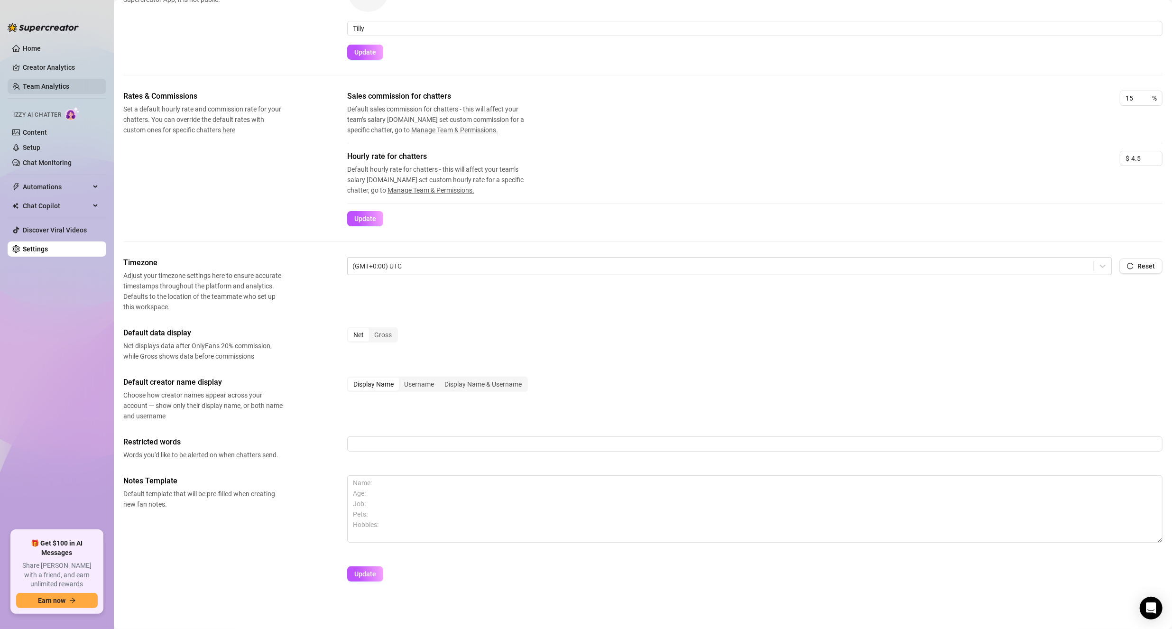
click at [31, 89] on link "Team Analytics" at bounding box center [46, 87] width 46 height 8
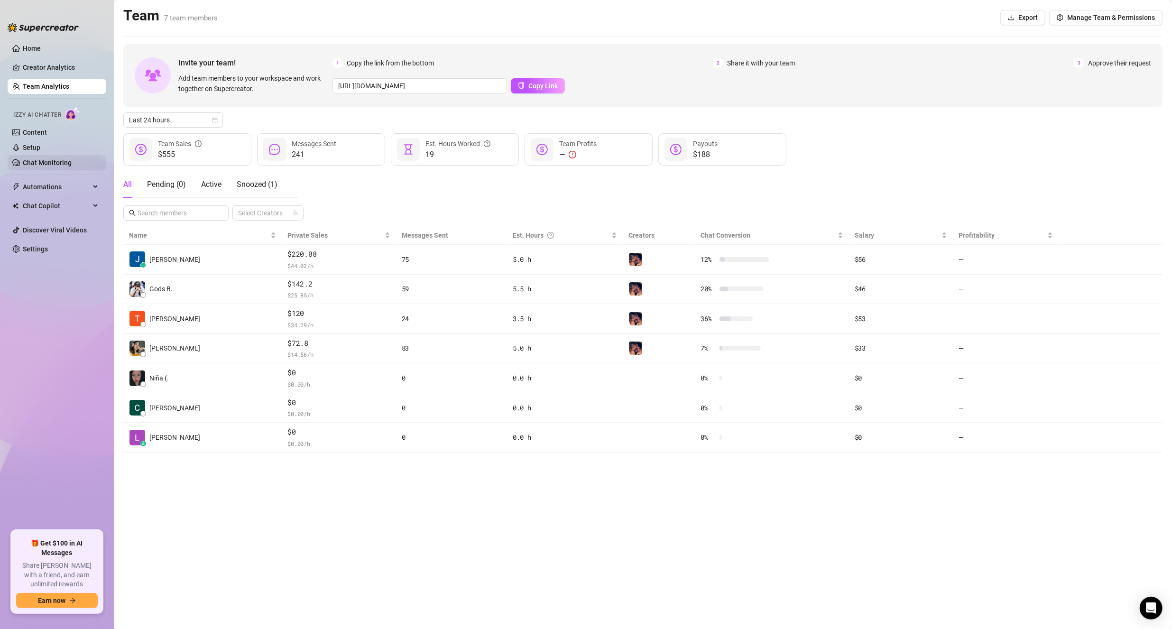
click at [64, 159] on link "Chat Monitoring" at bounding box center [47, 163] width 49 height 8
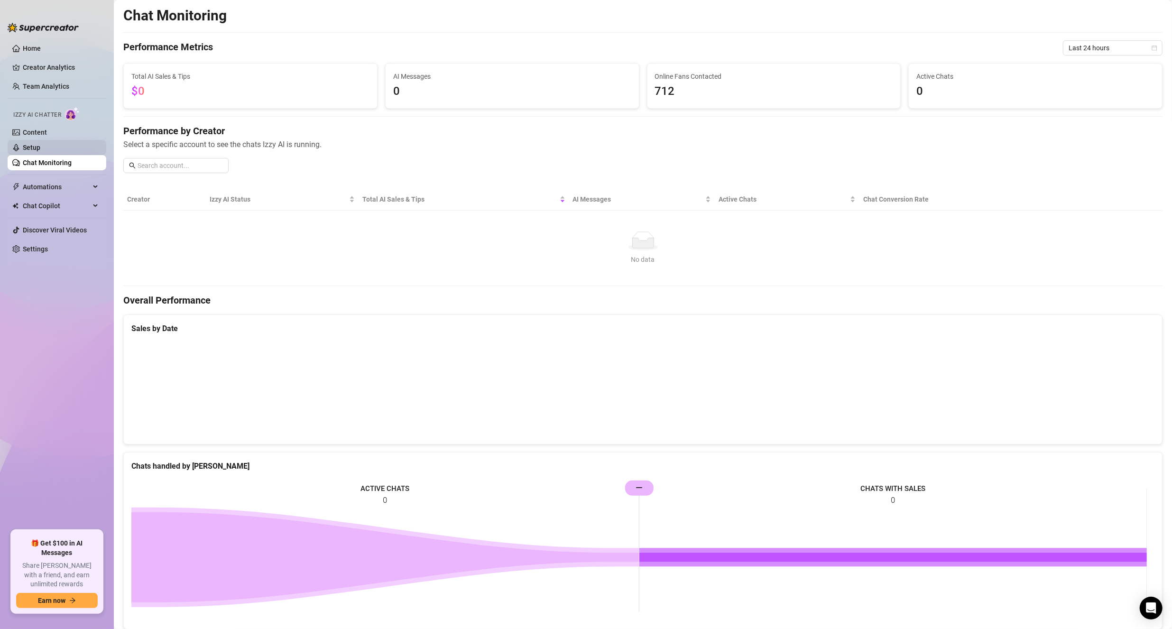
click at [40, 151] on link "Setup" at bounding box center [32, 148] width 18 height 8
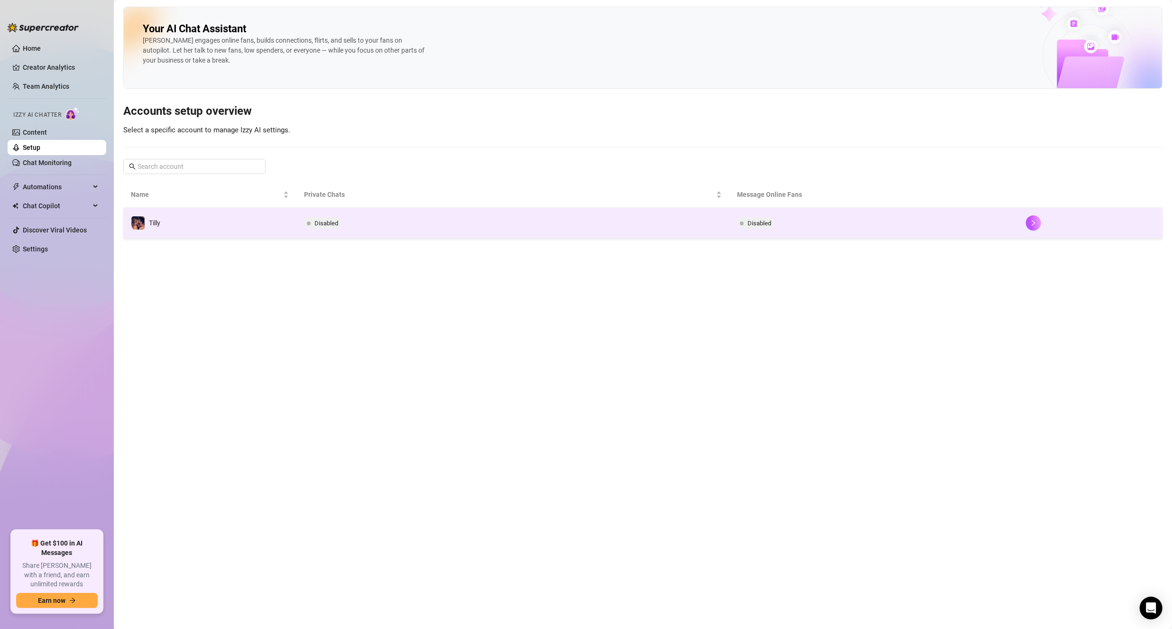
click at [560, 216] on td "Disabled" at bounding box center [512, 223] width 433 height 31
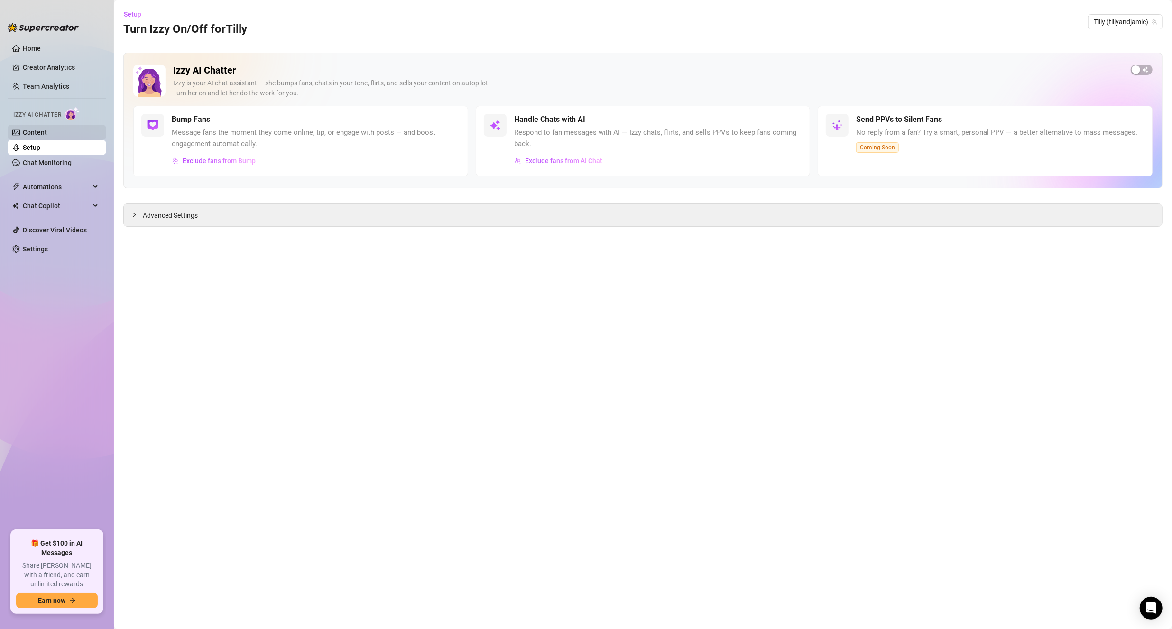
click at [47, 133] on link "Content" at bounding box center [35, 133] width 24 height 8
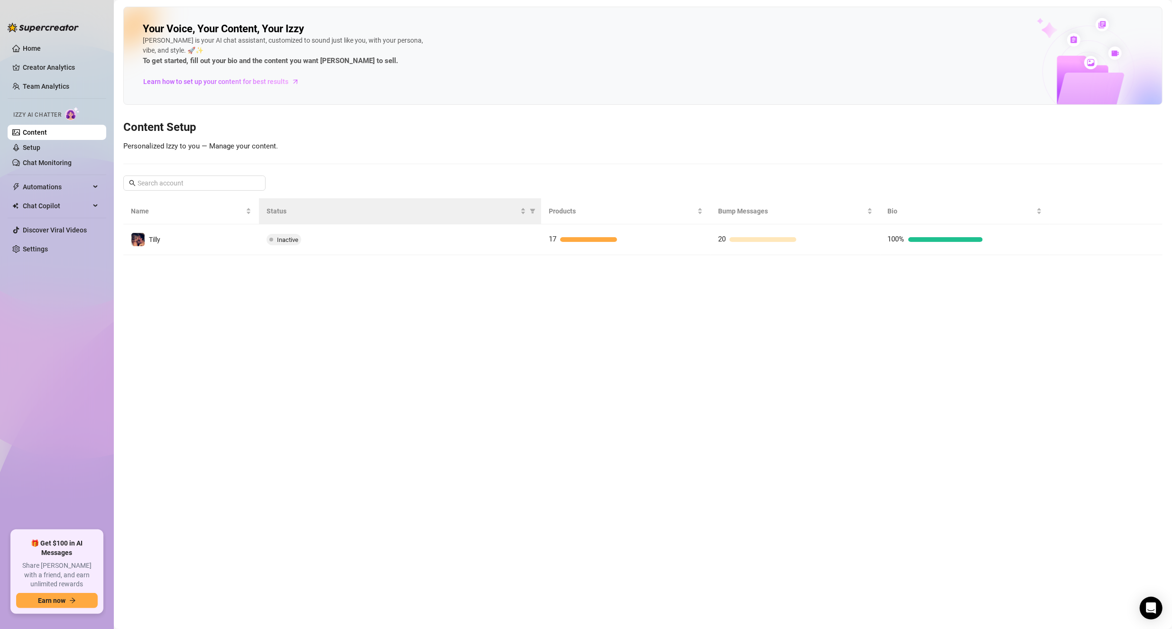
click at [438, 218] on th "Status" at bounding box center [400, 211] width 282 height 26
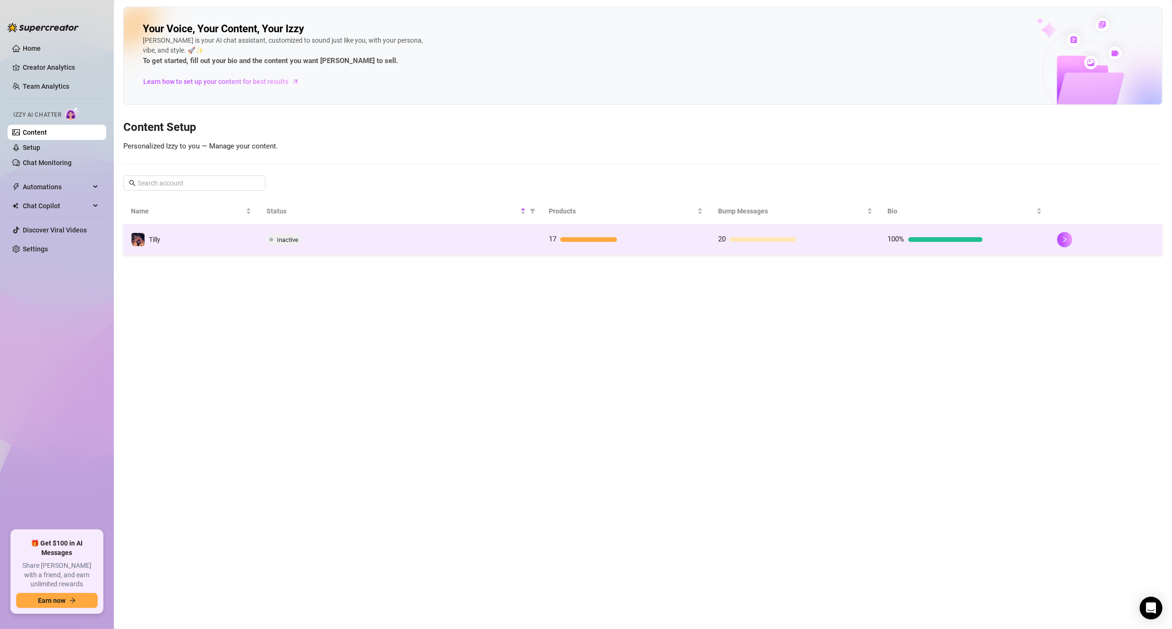
click at [437, 244] on div "Inactive" at bounding box center [400, 239] width 267 height 11
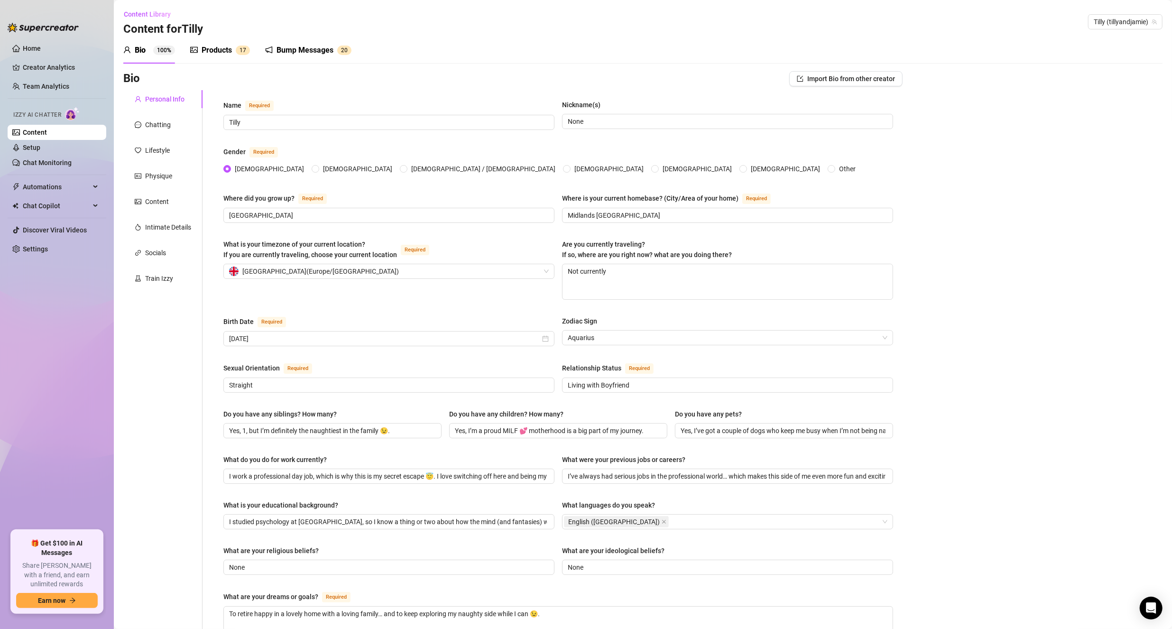
click at [217, 51] on div "Products" at bounding box center [217, 50] width 30 height 11
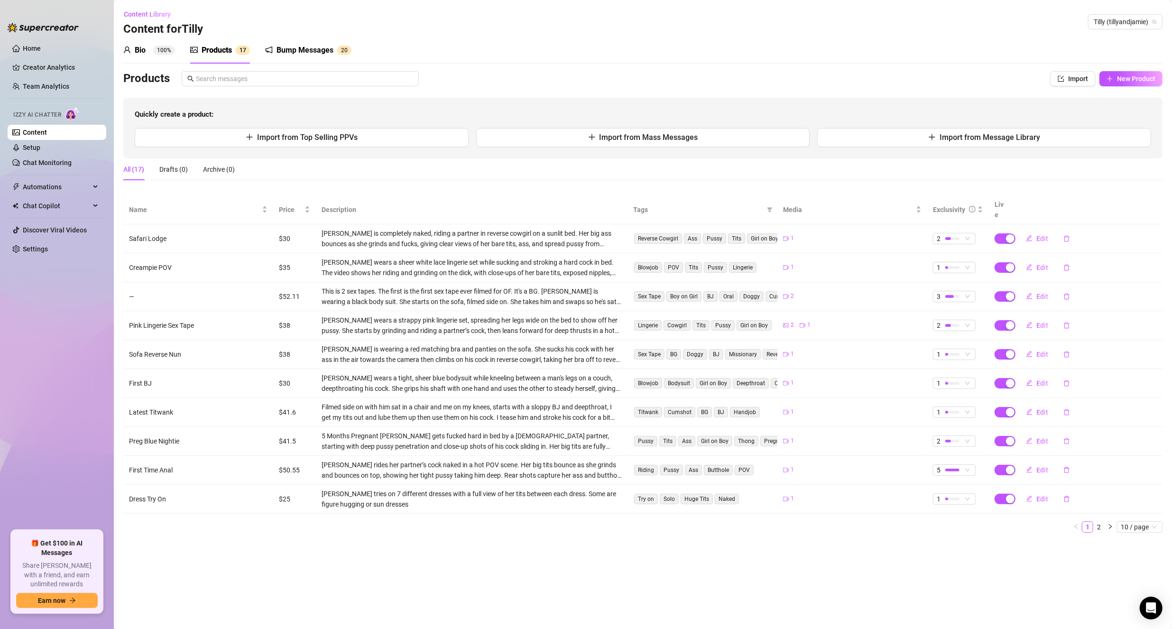
click at [316, 50] on div "Bump Messages" at bounding box center [304, 50] width 57 height 11
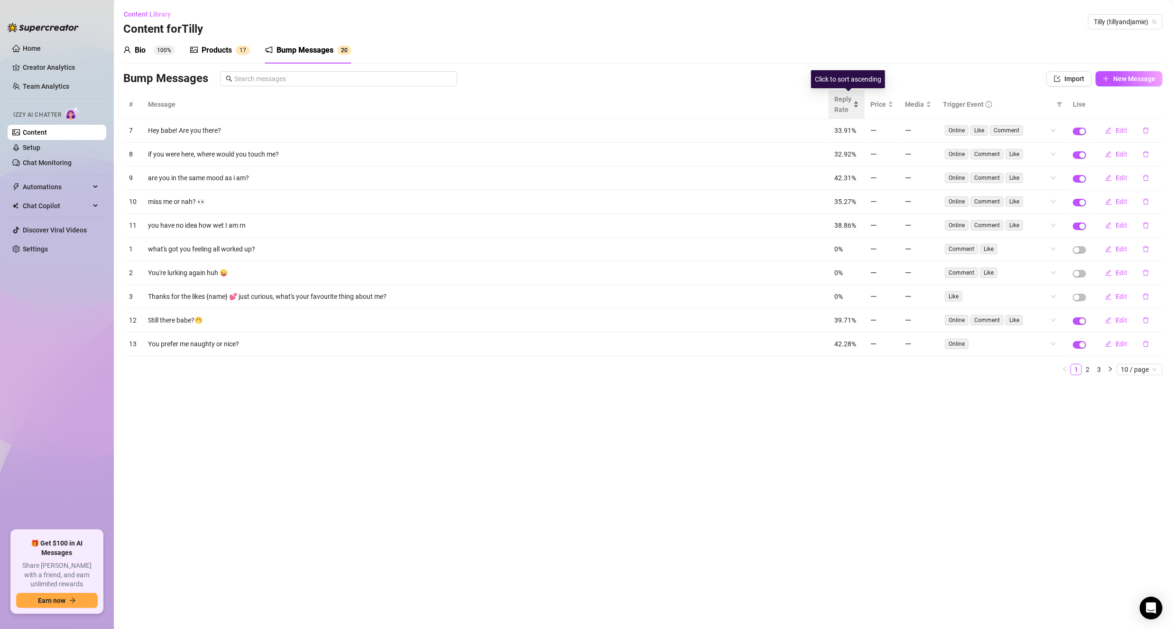
click at [857, 101] on div "Reply Rate" at bounding box center [846, 104] width 25 height 21
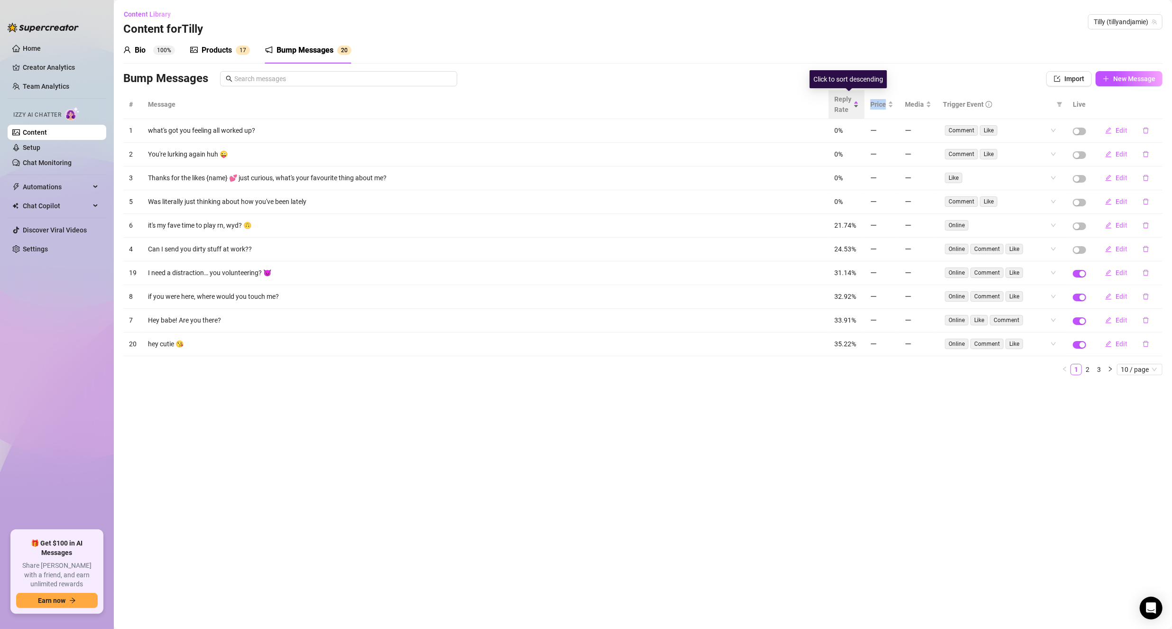
click at [857, 101] on div "Reply Rate" at bounding box center [846, 104] width 25 height 21
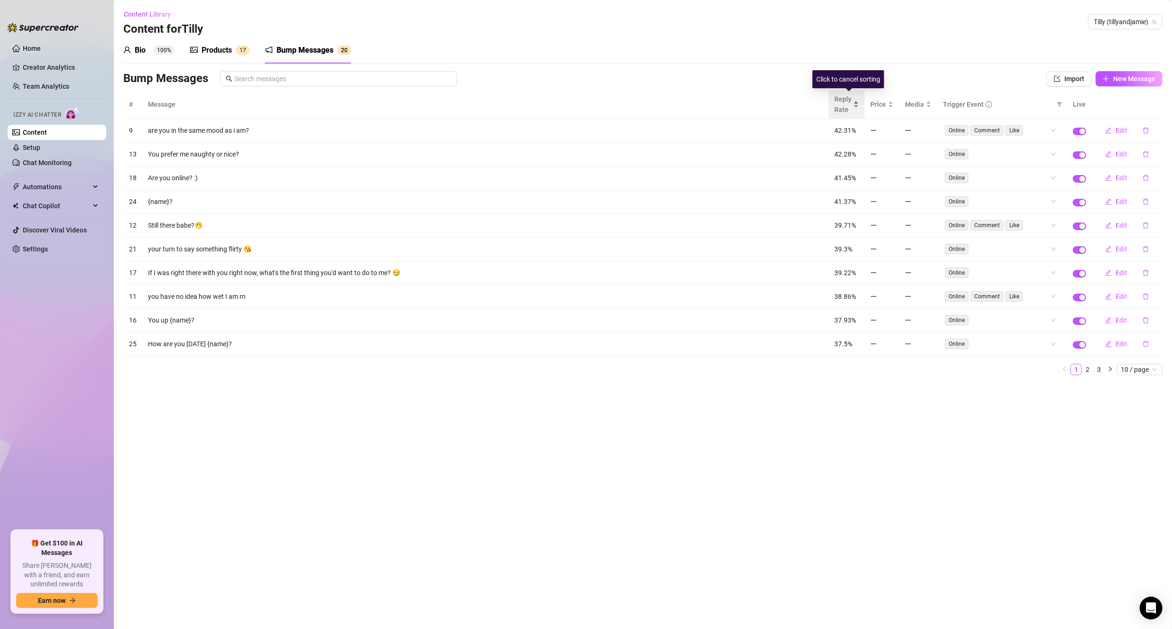
click at [857, 101] on div "Reply Rate" at bounding box center [846, 104] width 25 height 21
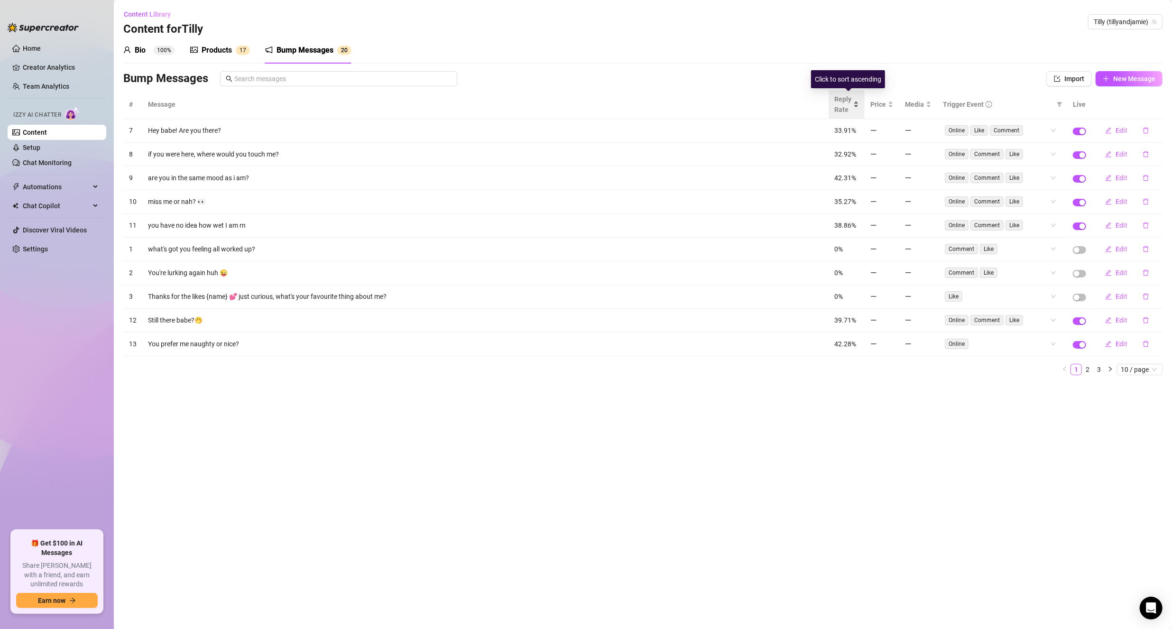
click at [857, 101] on div "Reply Rate" at bounding box center [846, 104] width 25 height 21
